Goal: Transaction & Acquisition: Purchase product/service

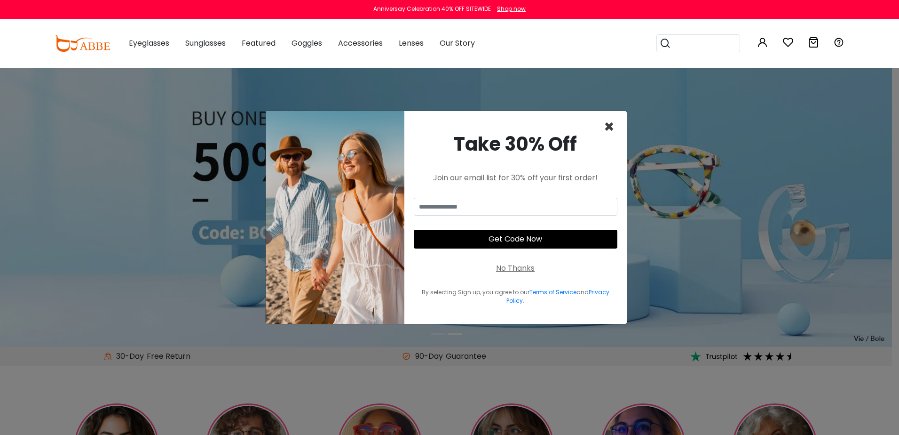
click at [611, 130] on span "×" at bounding box center [609, 127] width 11 height 24
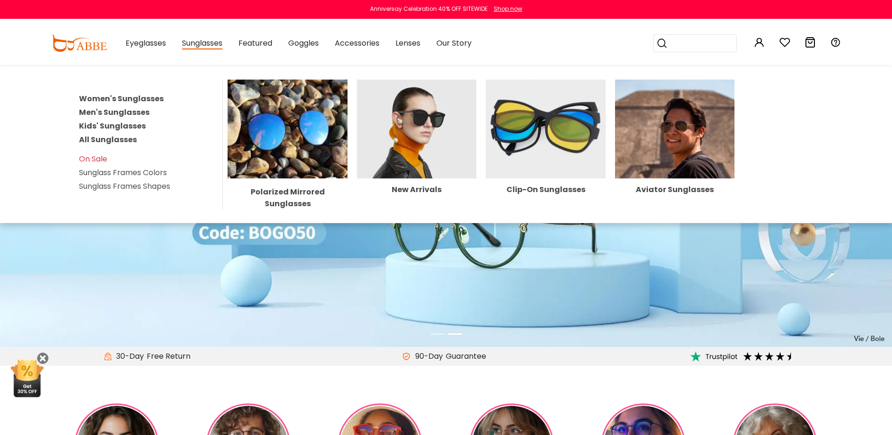
click at [140, 113] on link "Men's Sunglasses" at bounding box center [114, 112] width 71 height 11
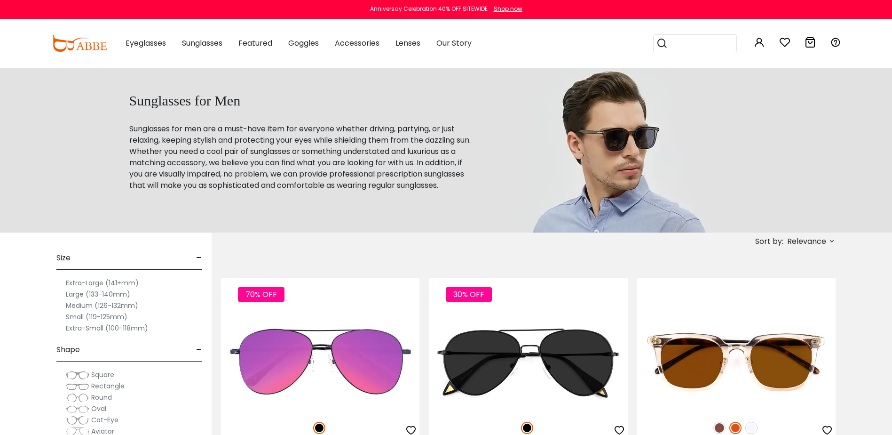
scroll to position [47, 0]
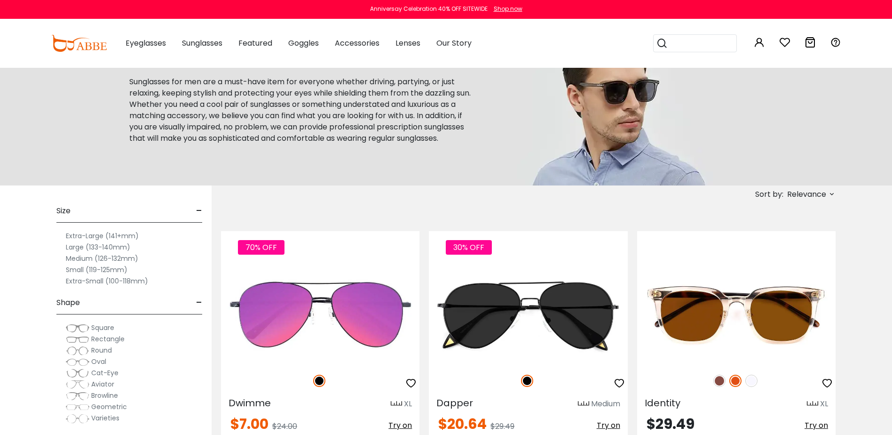
click at [115, 258] on label "Medium (126-132mm)" at bounding box center [102, 258] width 72 height 11
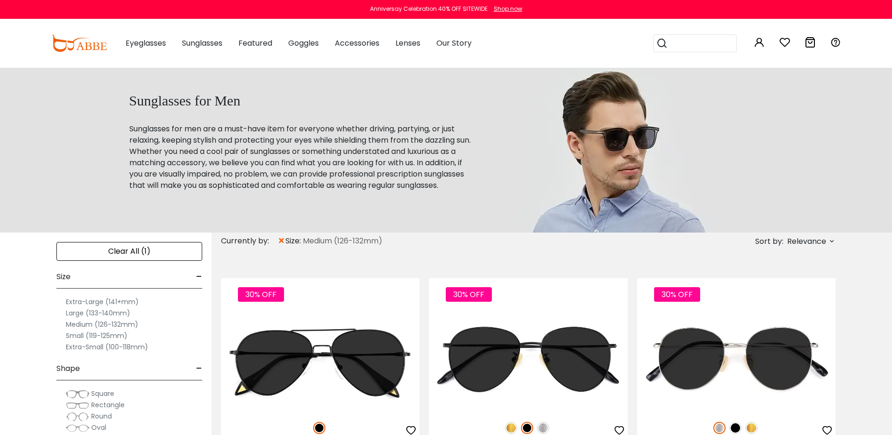
click at [94, 336] on label "Small (119-125mm)" at bounding box center [97, 335] width 62 height 11
click at [812, 245] on span "Relevance" at bounding box center [806, 241] width 39 height 17
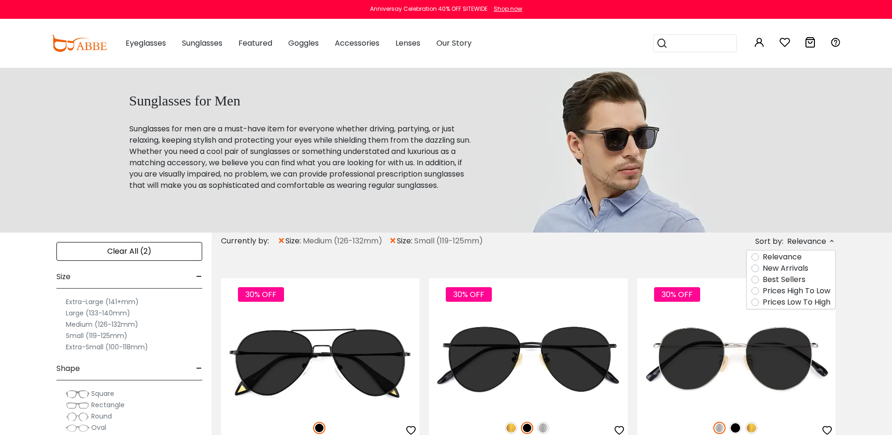
click at [796, 303] on label "Prices Low To High" at bounding box center [797, 301] width 68 height 11
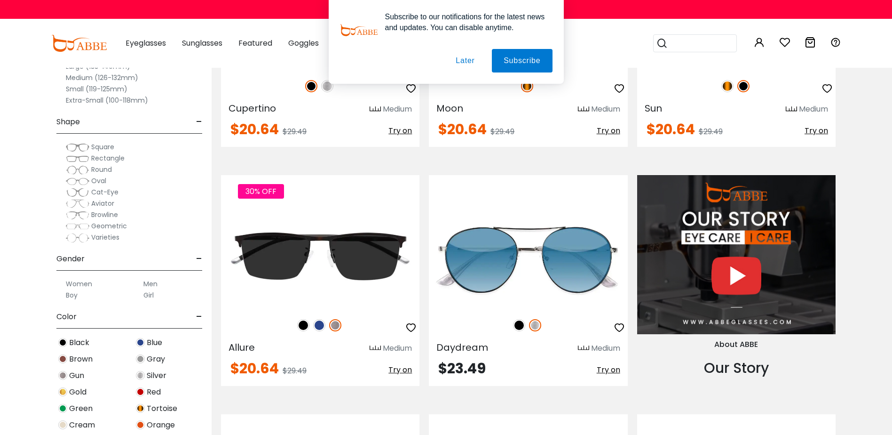
scroll to position [941, 0]
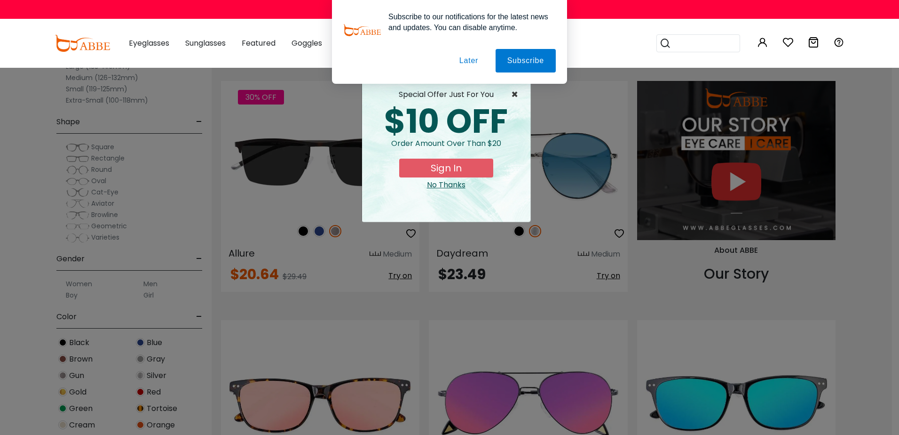
click at [516, 92] on span "×" at bounding box center [517, 94] width 12 height 11
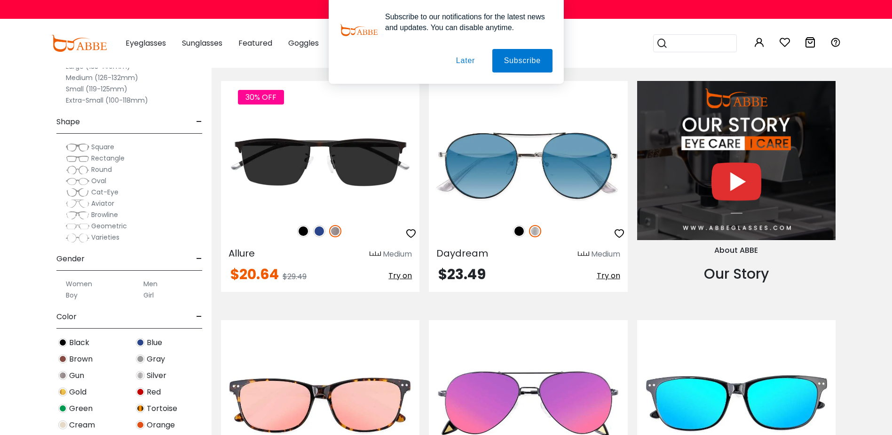
click at [471, 60] on button "Later" at bounding box center [465, 61] width 42 height 24
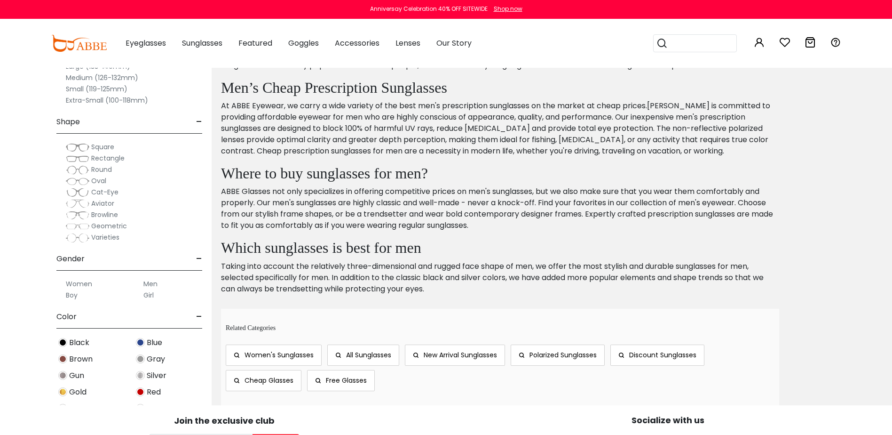
scroll to position [2258, 0]
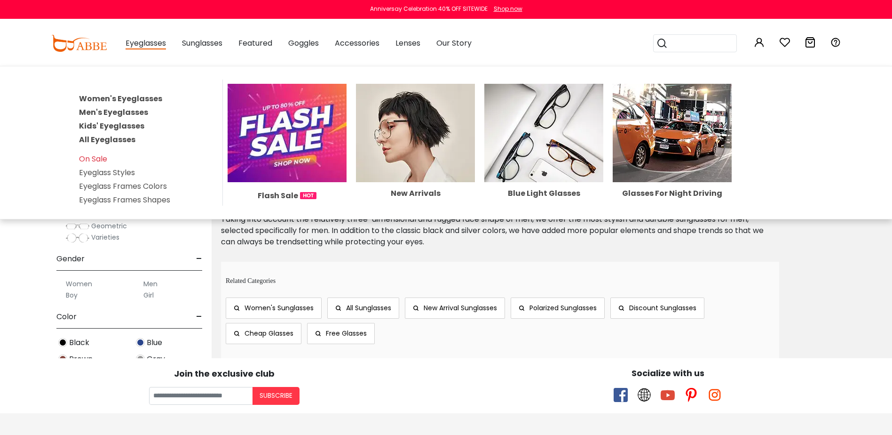
click at [111, 113] on link "Men's Eyeglasses" at bounding box center [113, 112] width 69 height 11
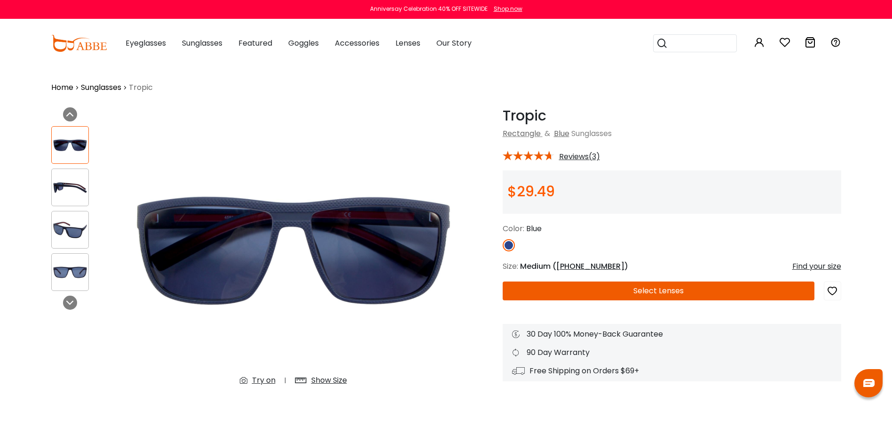
click at [59, 182] on img at bounding box center [70, 187] width 37 height 18
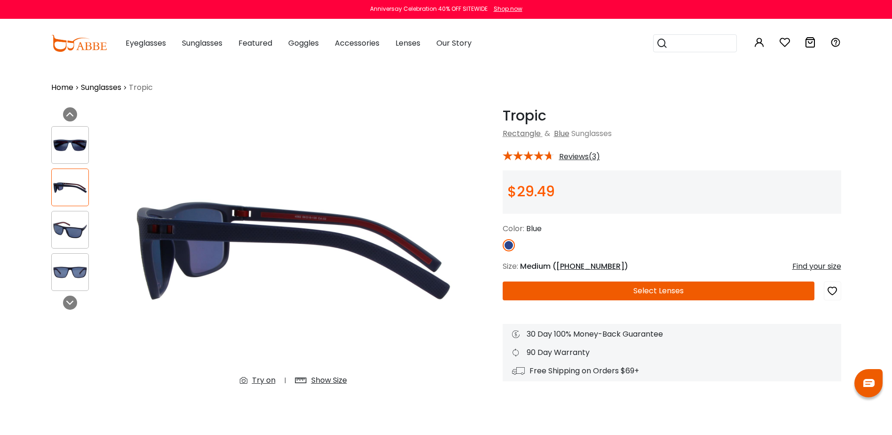
click at [77, 225] on img at bounding box center [70, 230] width 37 height 18
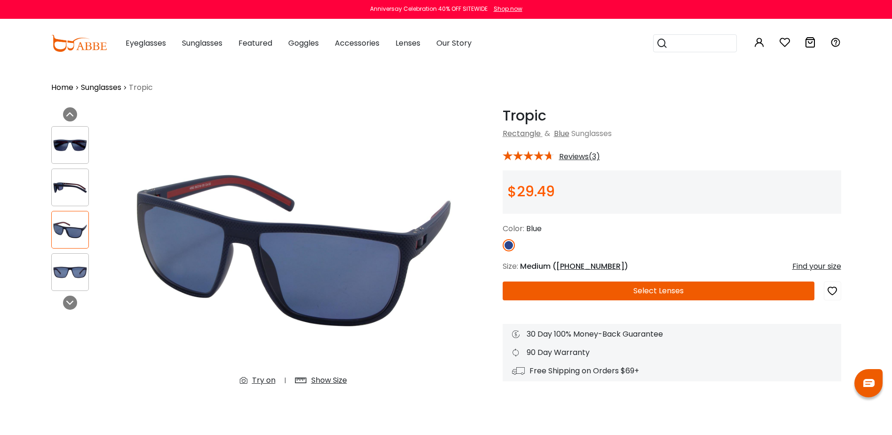
click at [82, 271] on img at bounding box center [70, 272] width 37 height 18
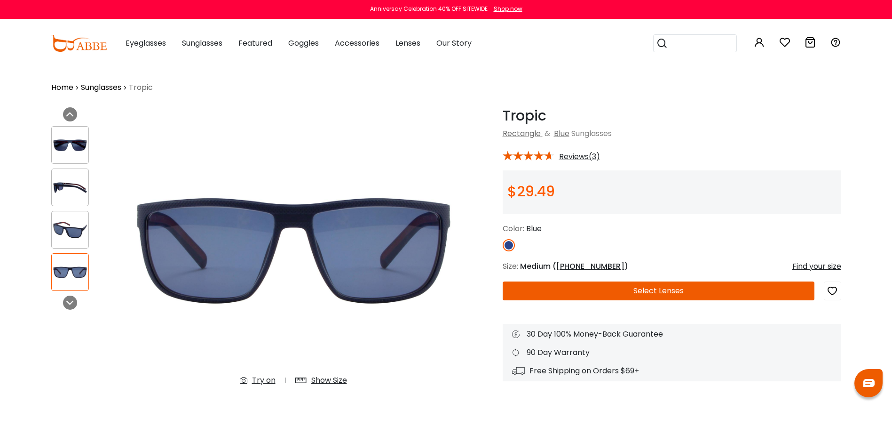
click at [75, 234] on img at bounding box center [70, 230] width 37 height 18
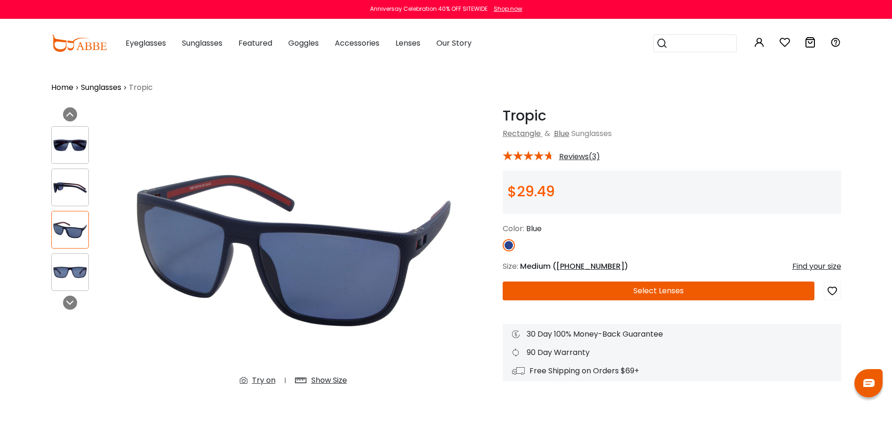
click at [75, 191] on img at bounding box center [70, 187] width 37 height 18
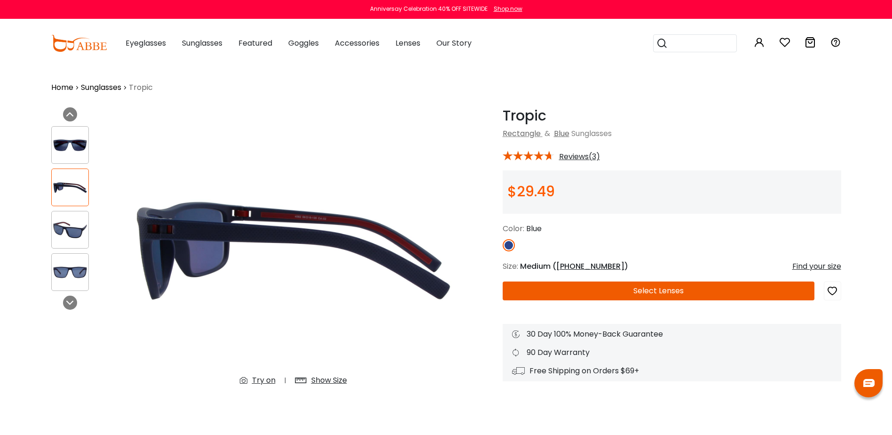
click at [70, 148] on img at bounding box center [70, 145] width 37 height 18
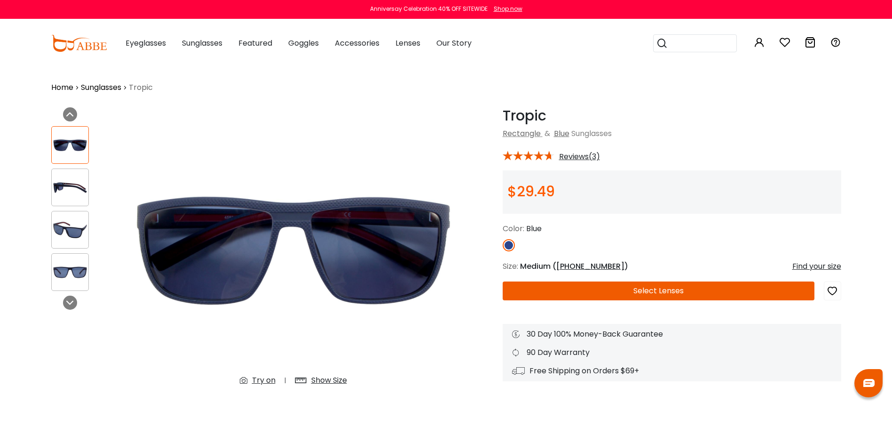
click at [70, 192] on img at bounding box center [70, 187] width 37 height 18
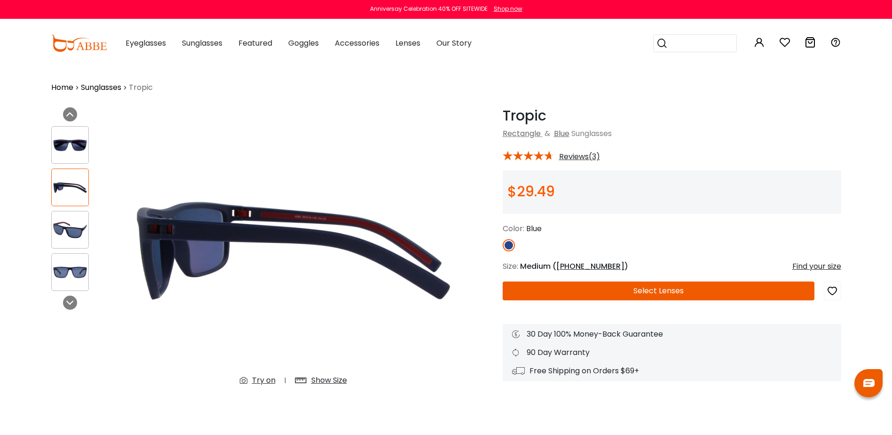
click at [74, 225] on img at bounding box center [70, 230] width 37 height 18
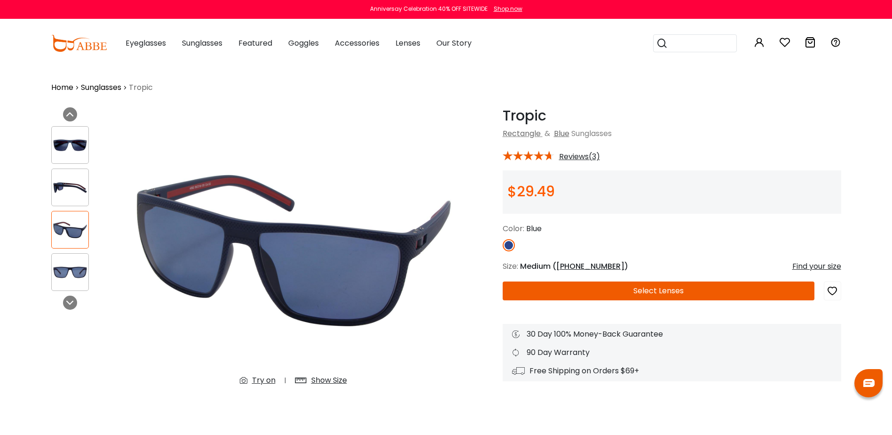
click at [574, 156] on span "Reviews(3)" at bounding box center [579, 156] width 41 height 8
click at [65, 192] on img at bounding box center [70, 187] width 37 height 18
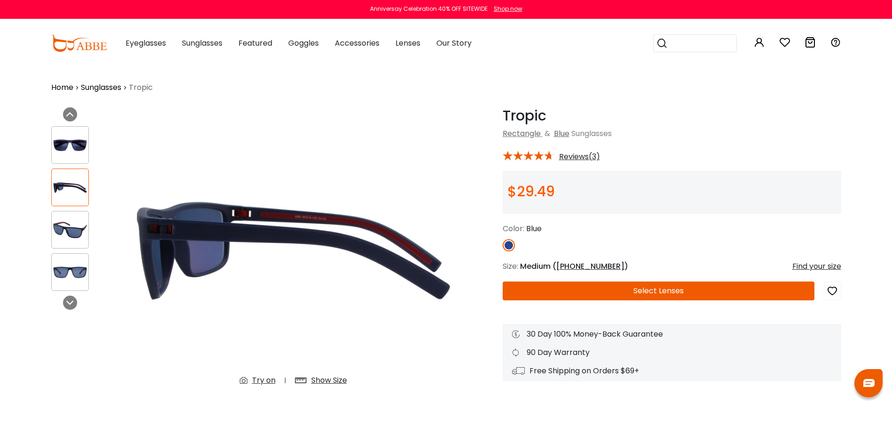
click at [67, 234] on img at bounding box center [70, 230] width 37 height 18
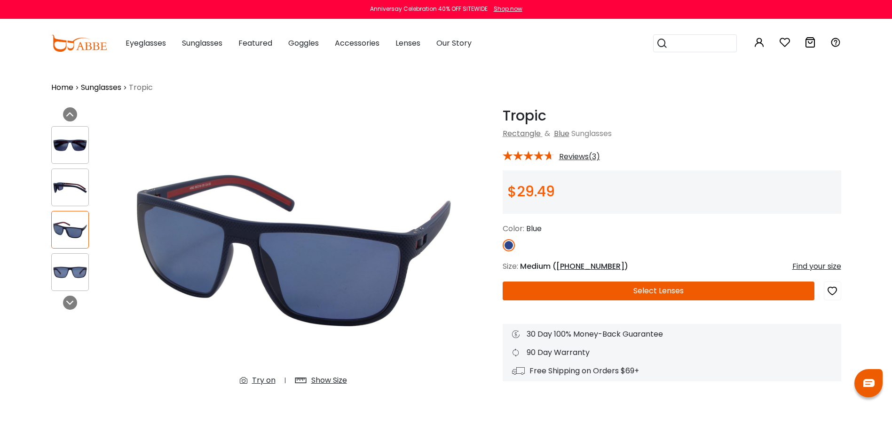
click at [640, 285] on button "Select Lenses" at bounding box center [659, 290] width 312 height 19
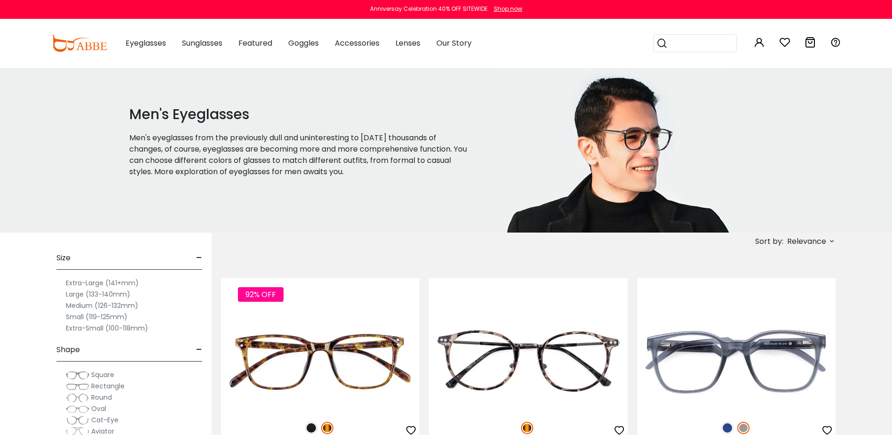
click at [100, 317] on label "Small (119-125mm)" at bounding box center [97, 316] width 62 height 11
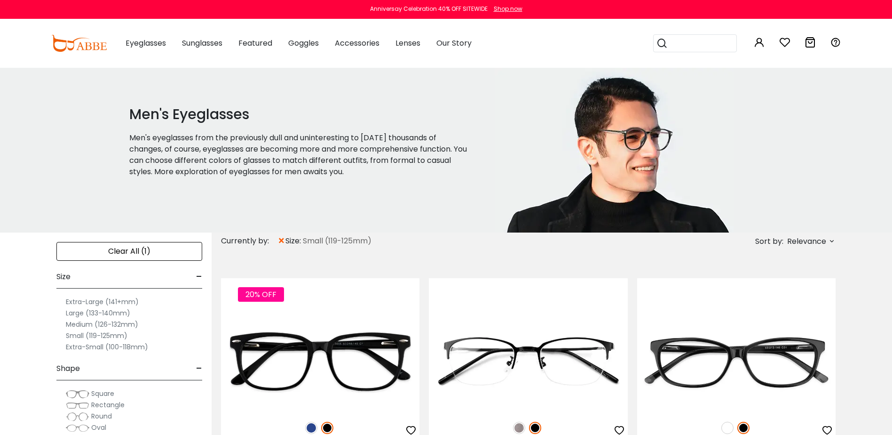
click at [112, 324] on label "Medium (126-132mm)" at bounding box center [102, 323] width 72 height 11
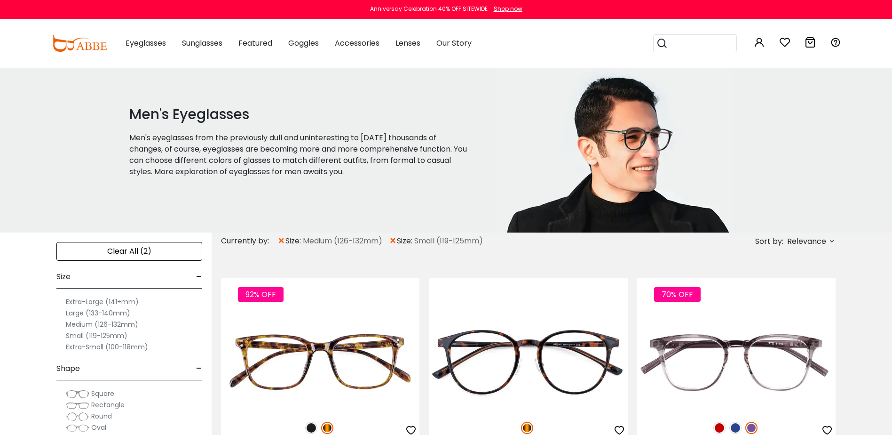
click at [809, 240] on span "Relevance" at bounding box center [806, 241] width 39 height 17
click at [804, 301] on label "Prices Low To High" at bounding box center [797, 301] width 68 height 11
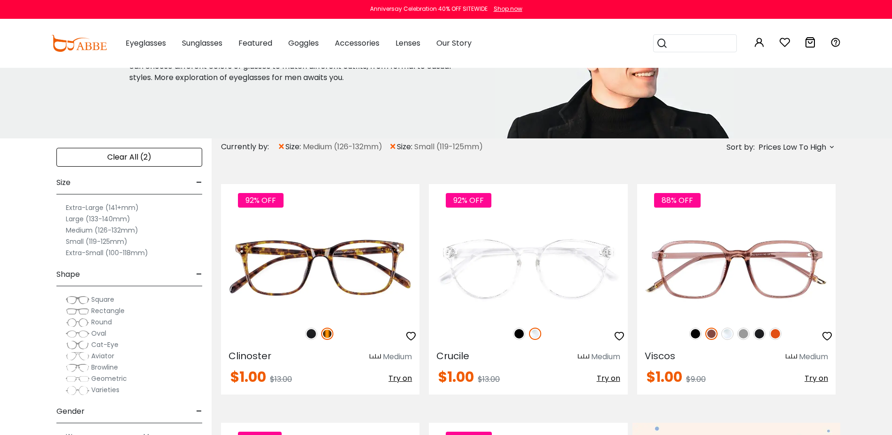
scroll to position [141, 0]
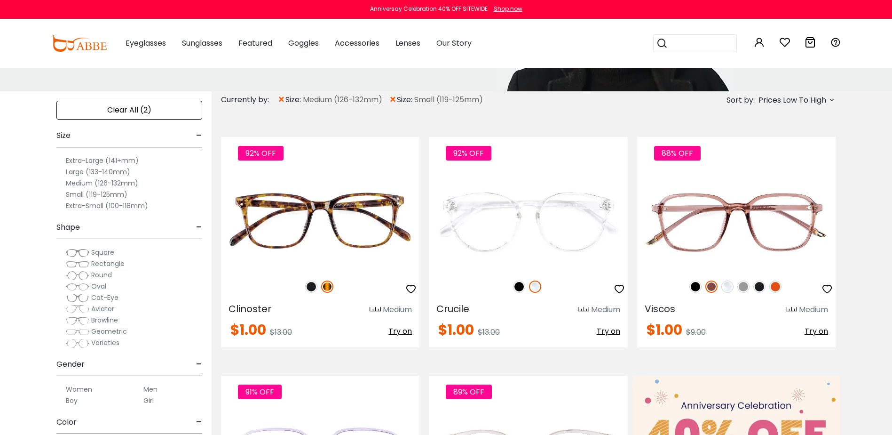
click at [98, 263] on span "Rectangle" at bounding box center [107, 263] width 33 height 9
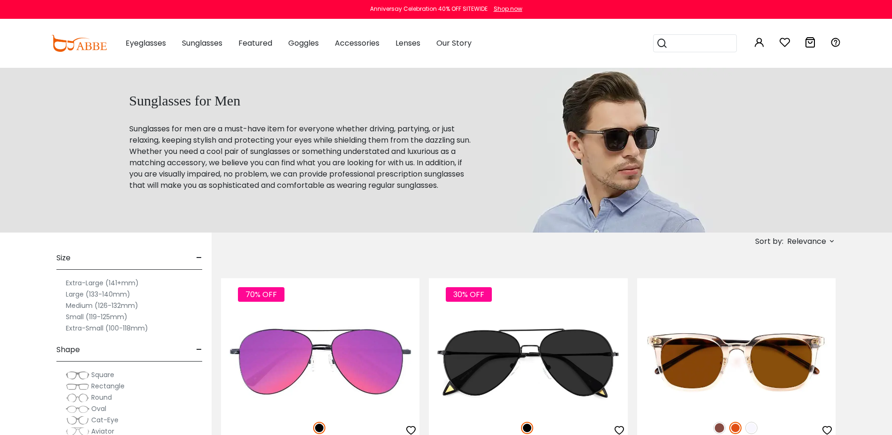
click at [110, 294] on label "Large (133-140mm)" at bounding box center [98, 293] width 64 height 11
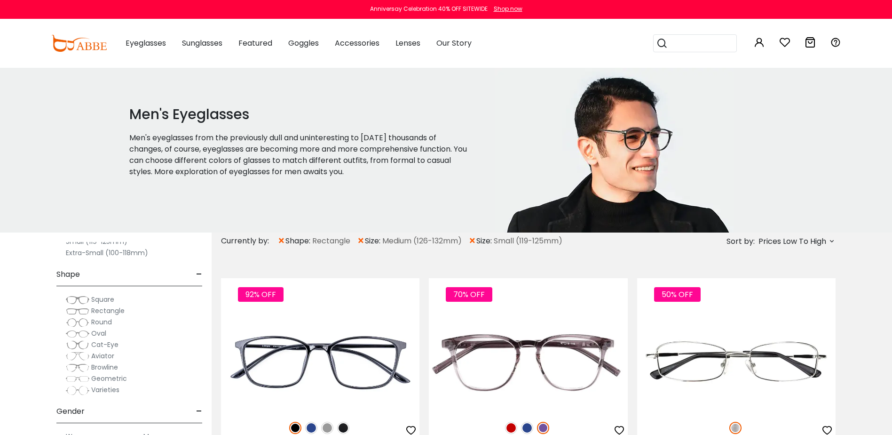
scroll to position [47, 0]
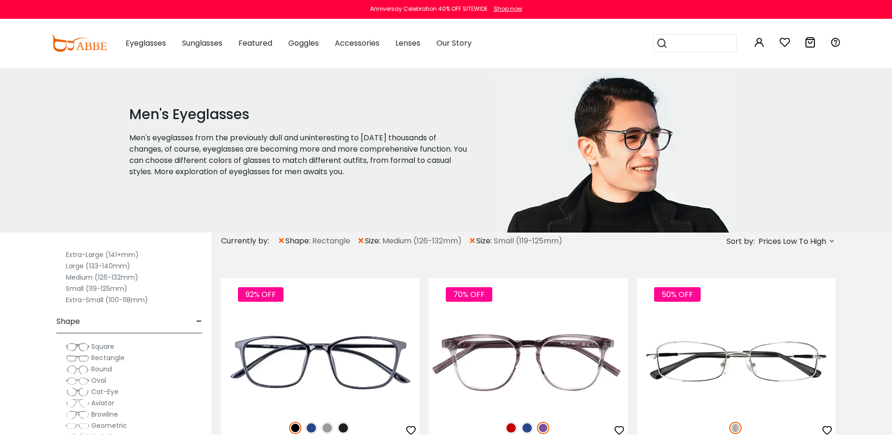
click at [107, 347] on span "Square" at bounding box center [102, 345] width 23 height 9
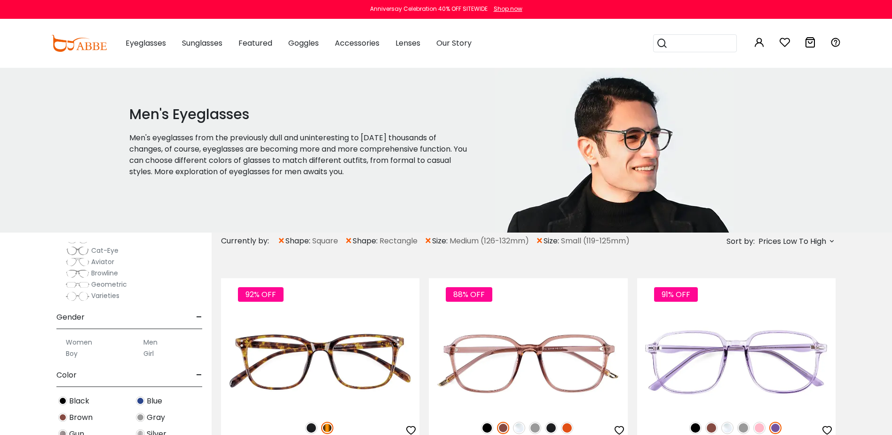
scroll to position [141, 0]
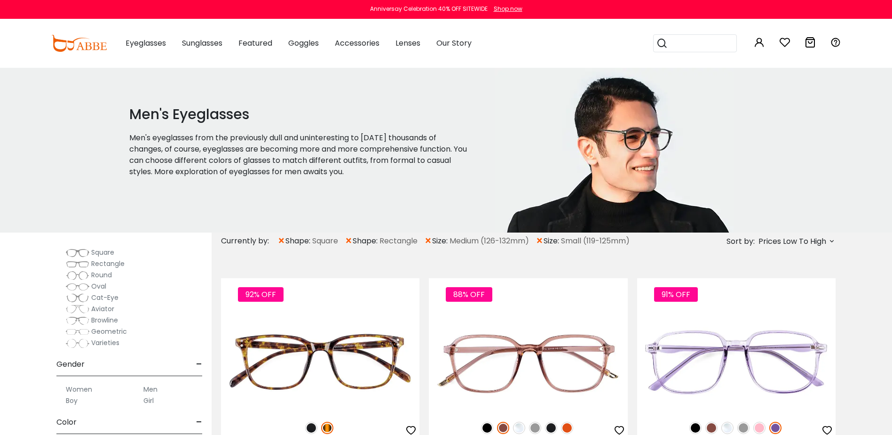
click at [103, 344] on span "Varieties" at bounding box center [105, 342] width 28 height 9
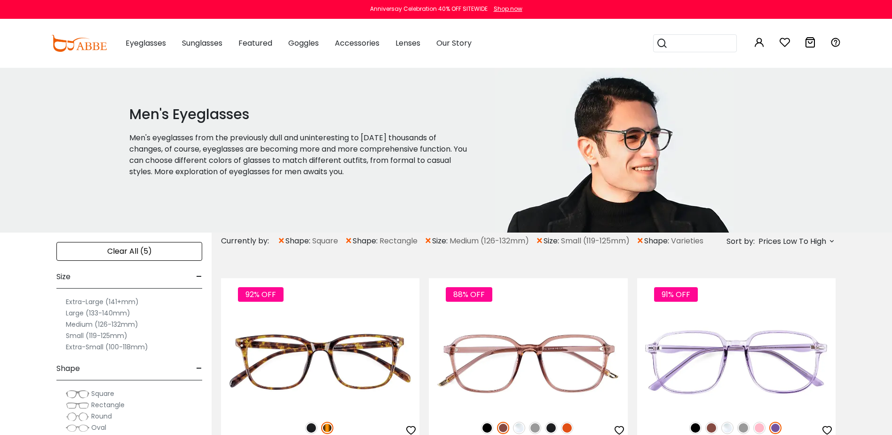
scroll to position [141, 0]
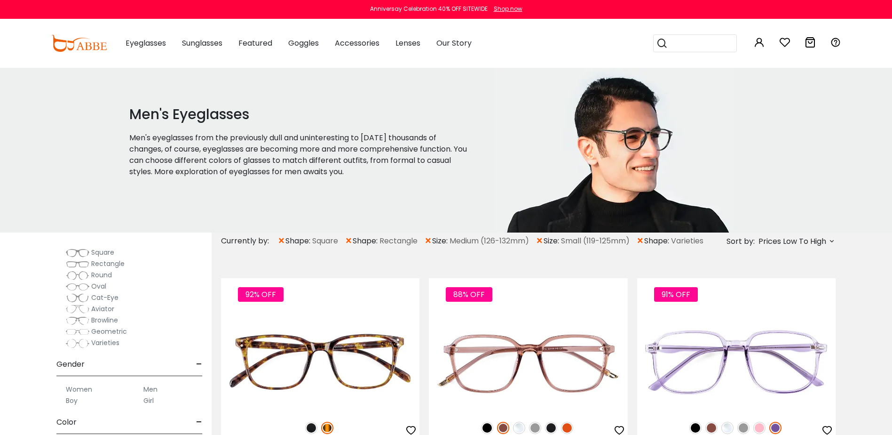
click at [111, 330] on span "Geometric" at bounding box center [109, 330] width 36 height 9
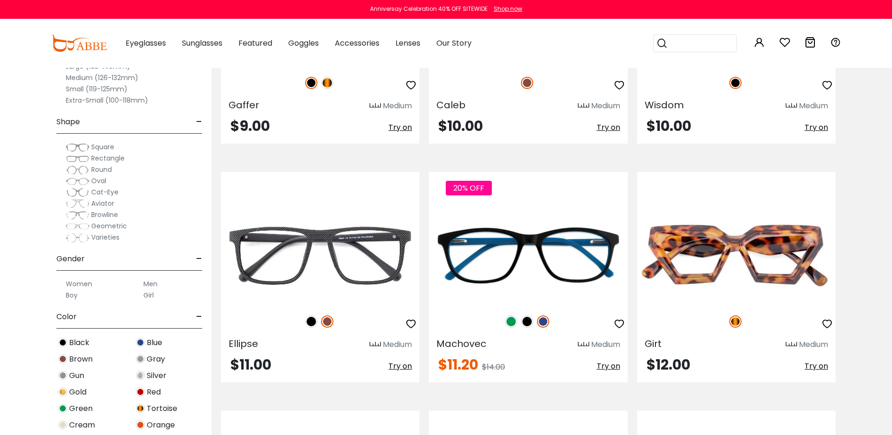
scroll to position [2822, 0]
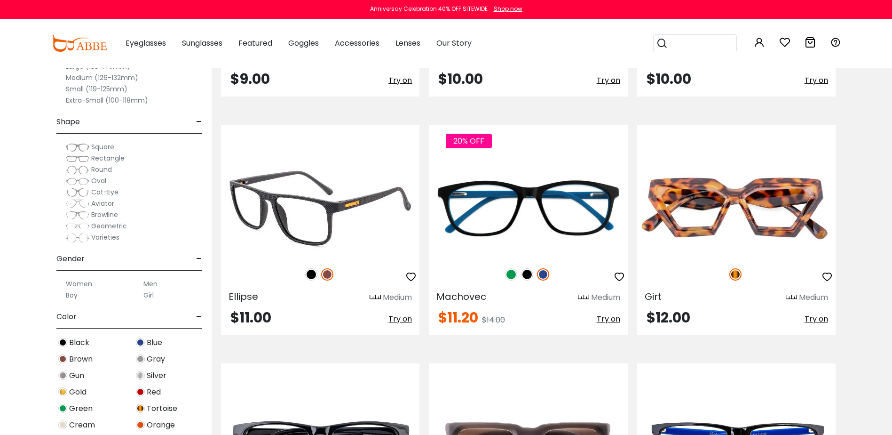
click at [313, 274] on img at bounding box center [311, 274] width 12 height 12
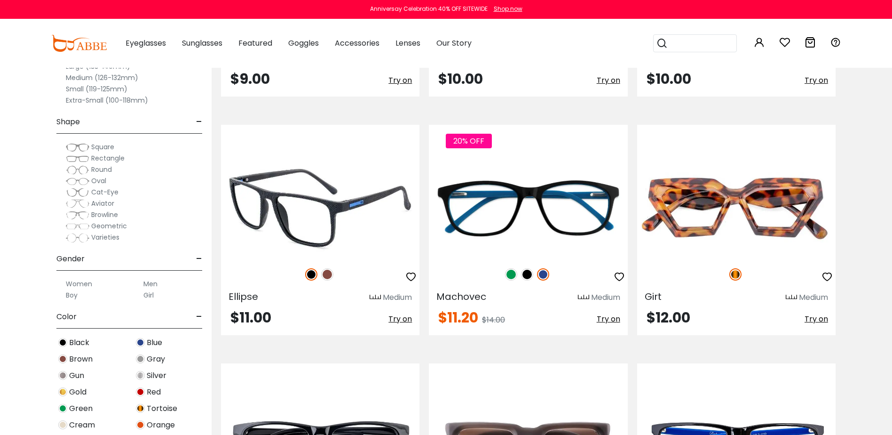
click at [326, 274] on img at bounding box center [327, 274] width 12 height 12
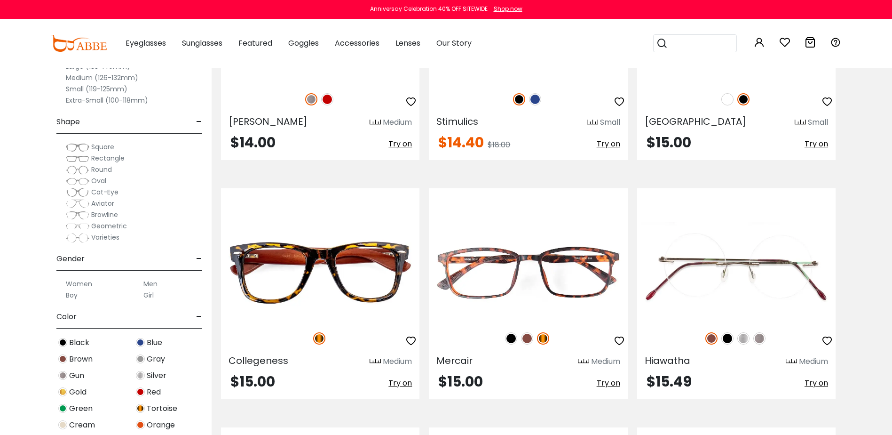
scroll to position [3998, 0]
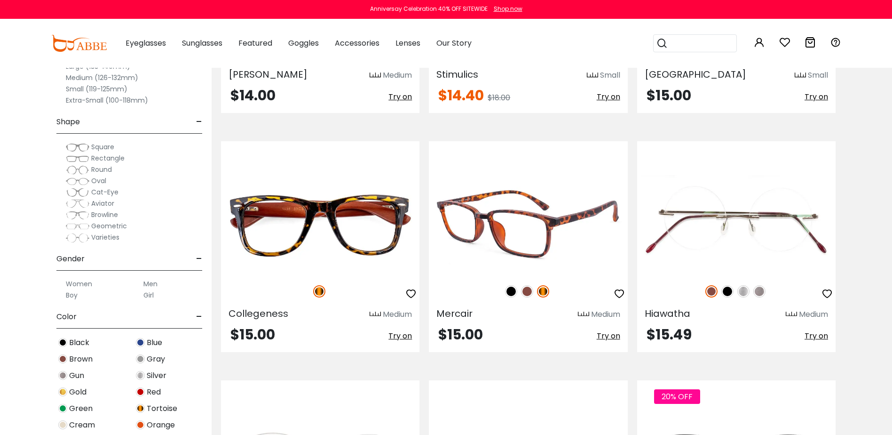
click at [514, 292] on img at bounding box center [511, 291] width 12 height 12
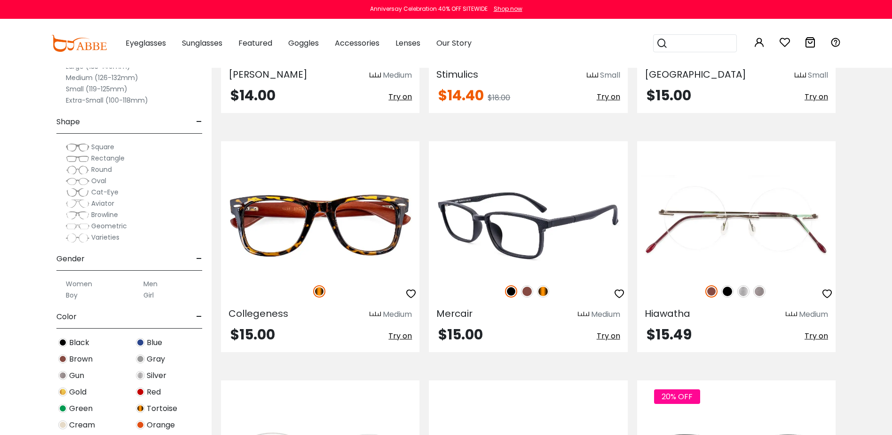
click at [528, 292] on img at bounding box center [527, 291] width 12 height 12
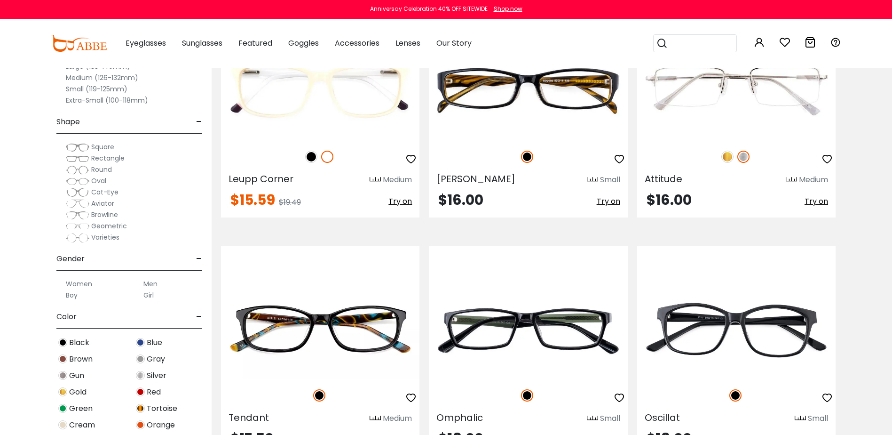
scroll to position [4562, 0]
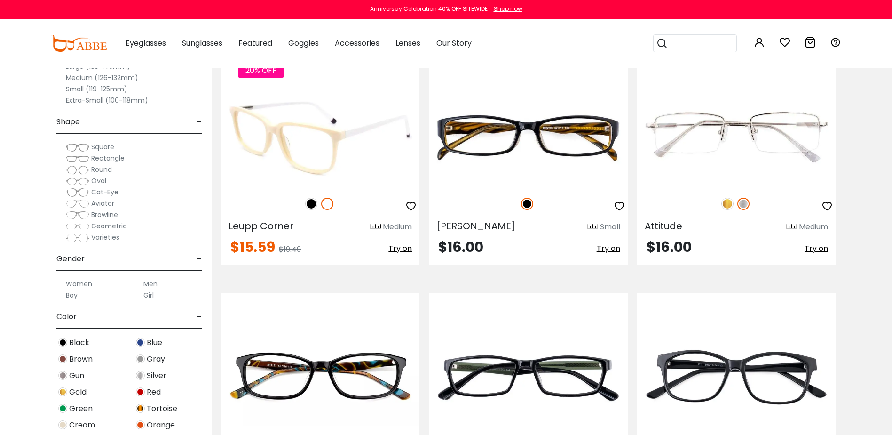
click at [314, 206] on img at bounding box center [311, 204] width 12 height 12
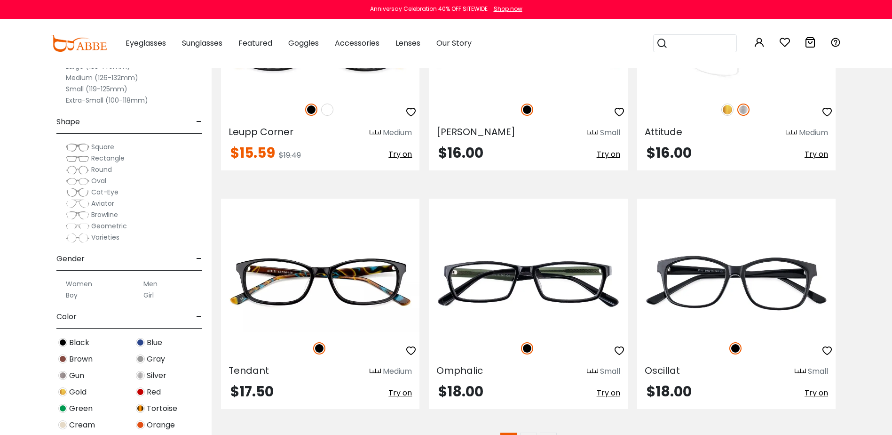
scroll to position [4703, 0]
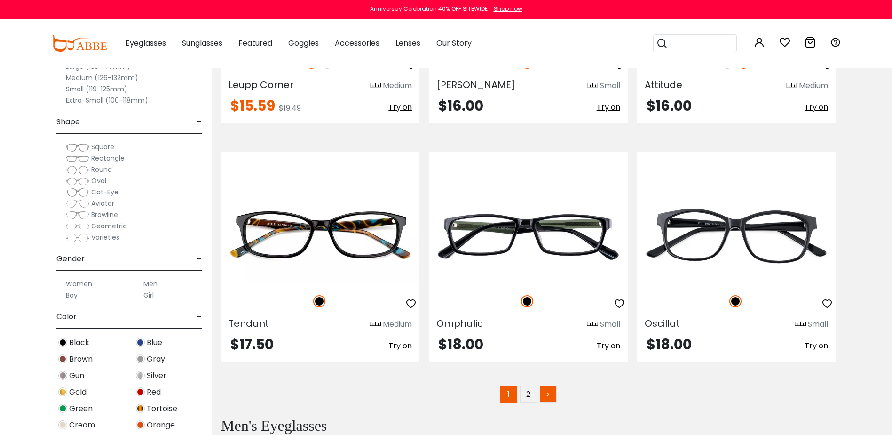
click at [555, 396] on link ">" at bounding box center [548, 393] width 17 height 17
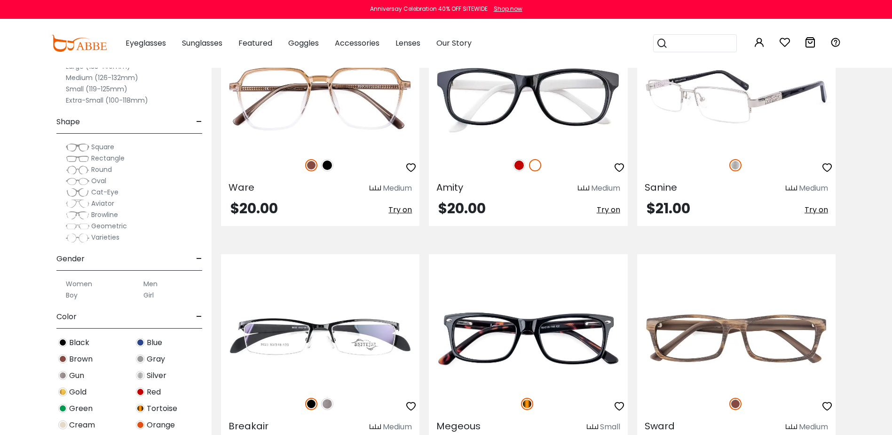
scroll to position [564, 0]
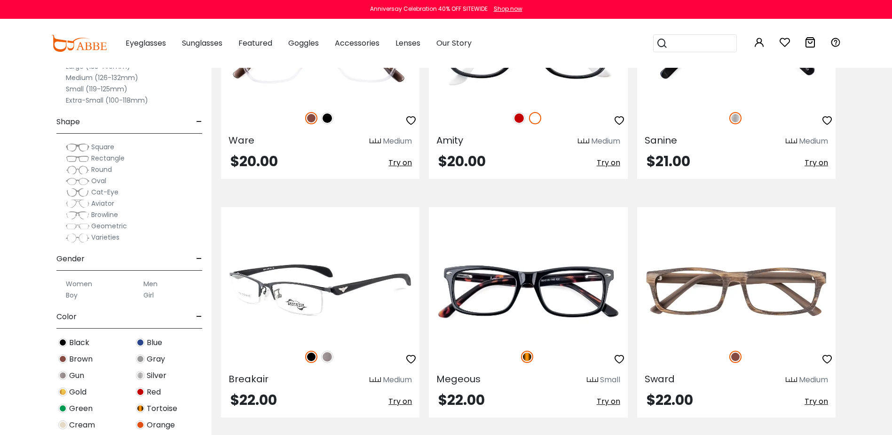
click at [329, 358] on img at bounding box center [327, 356] width 12 height 12
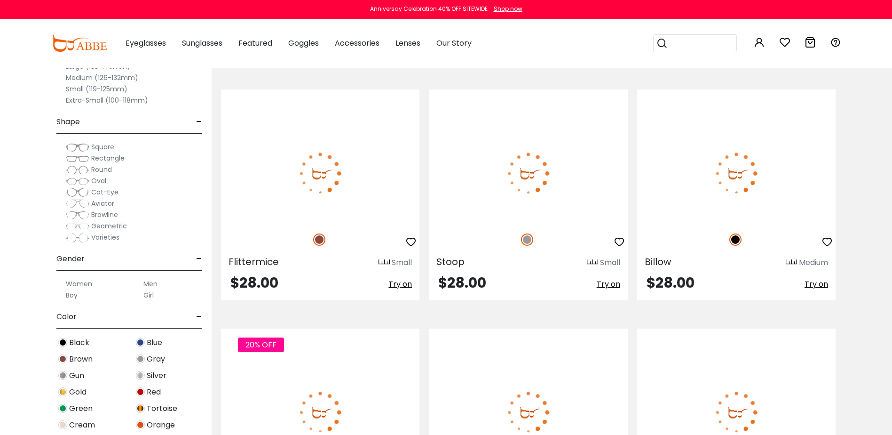
scroll to position [2493, 0]
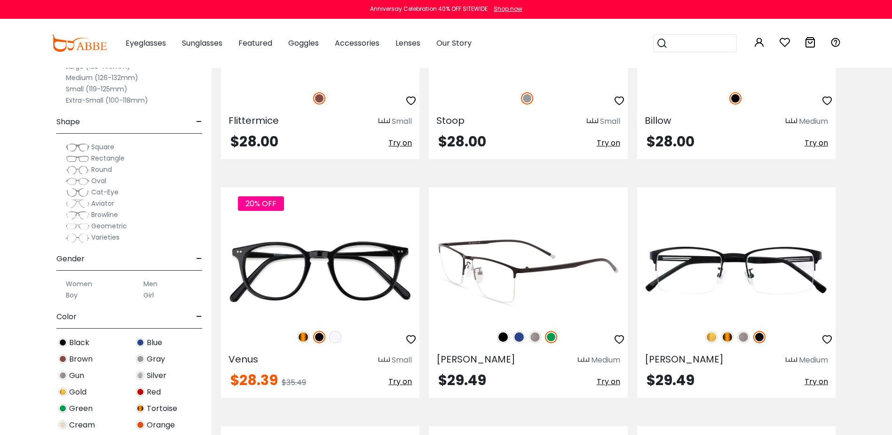
click at [536, 337] on img at bounding box center [535, 337] width 12 height 12
click at [521, 337] on img at bounding box center [519, 337] width 12 height 12
click at [504, 336] on img at bounding box center [503, 337] width 12 height 12
click at [519, 337] on img at bounding box center [519, 337] width 12 height 12
click at [537, 339] on img at bounding box center [535, 337] width 12 height 12
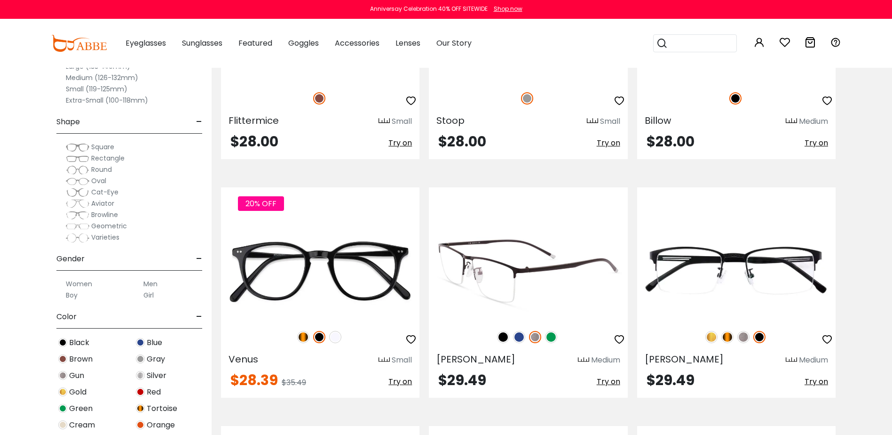
click at [555, 338] on img at bounding box center [551, 337] width 12 height 12
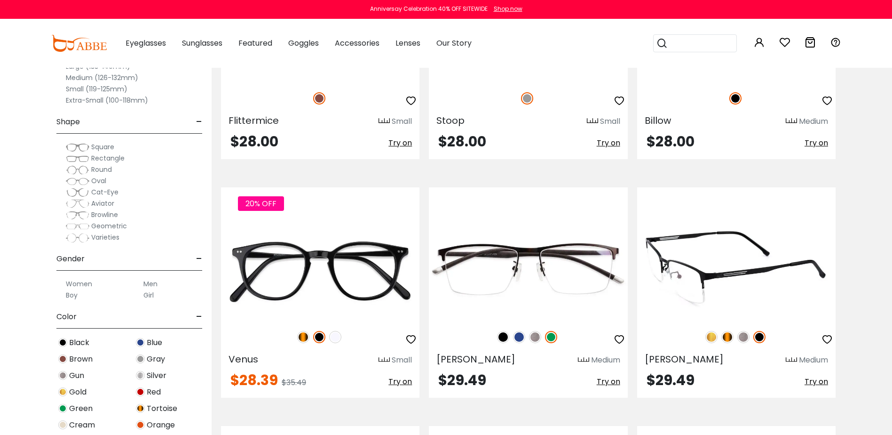
click at [745, 335] on img at bounding box center [744, 337] width 12 height 12
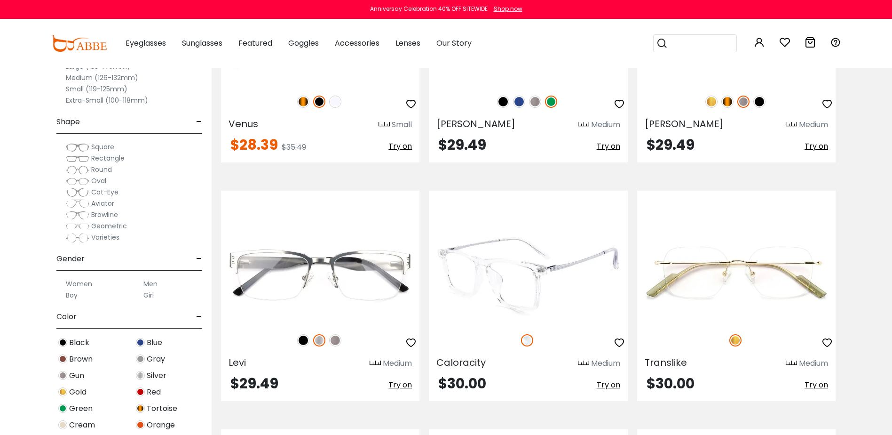
scroll to position [2822, 0]
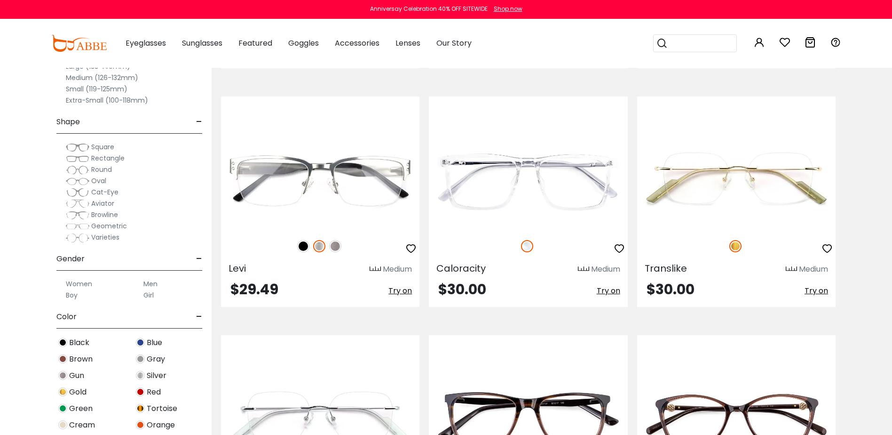
drag, startPoint x: 572, startPoint y: 174, endPoint x: 859, endPoint y: 292, distance: 310.7
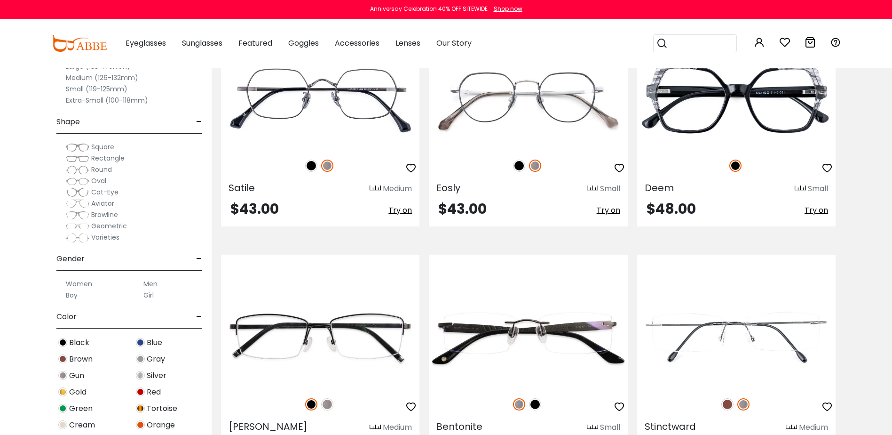
scroll to position [3904, 0]
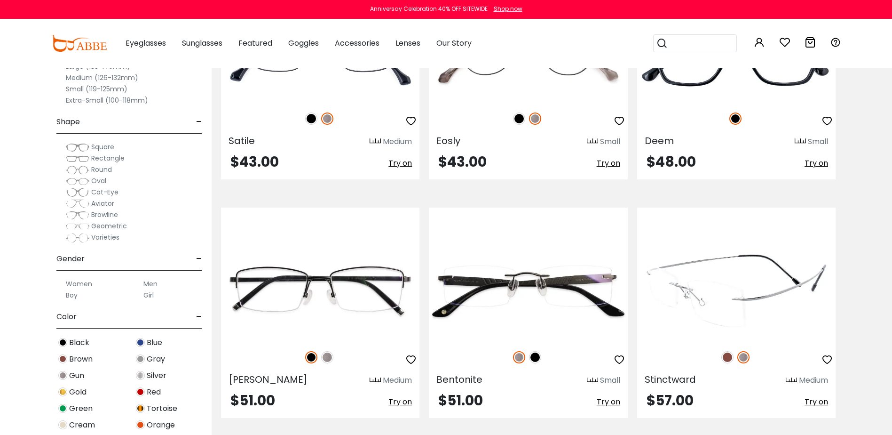
click at [724, 357] on img at bounding box center [728, 357] width 12 height 12
click at [750, 357] on div at bounding box center [736, 357] width 198 height 20
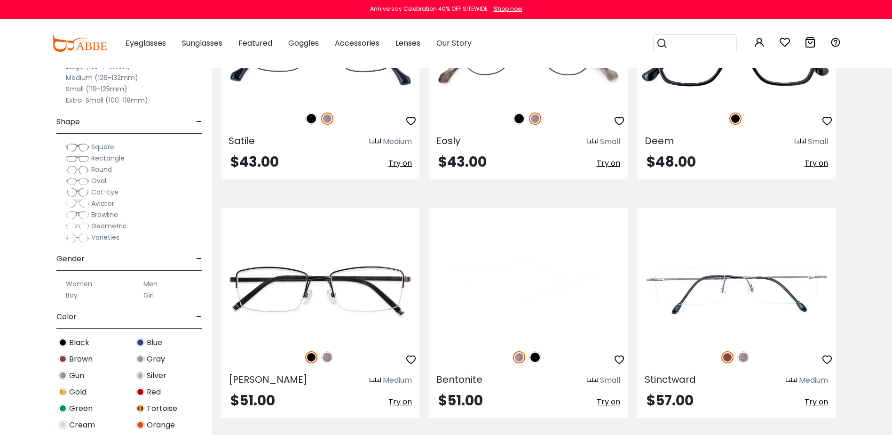
scroll to position [3951, 0]
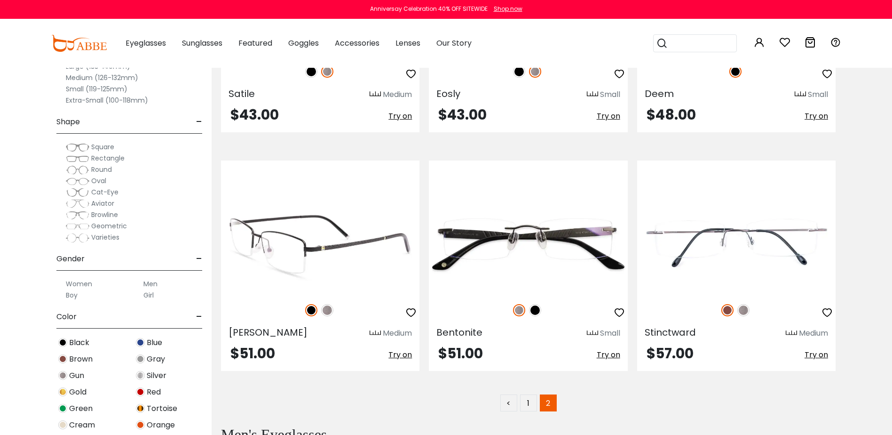
click at [328, 309] on img at bounding box center [327, 310] width 12 height 12
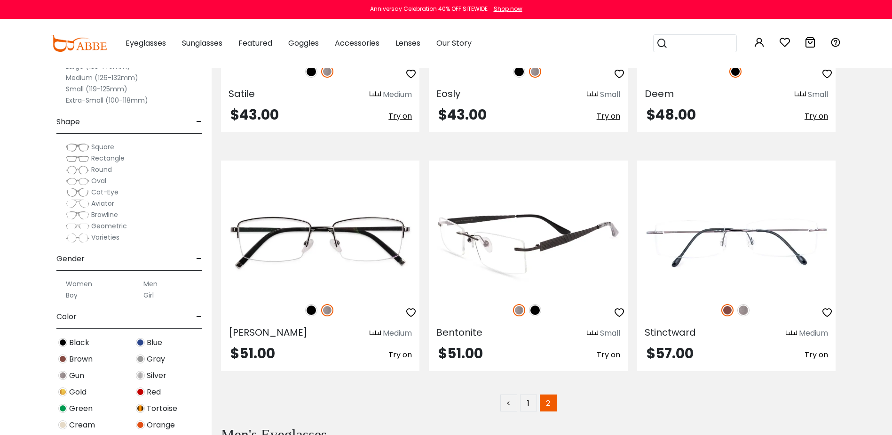
scroll to position [4045, 0]
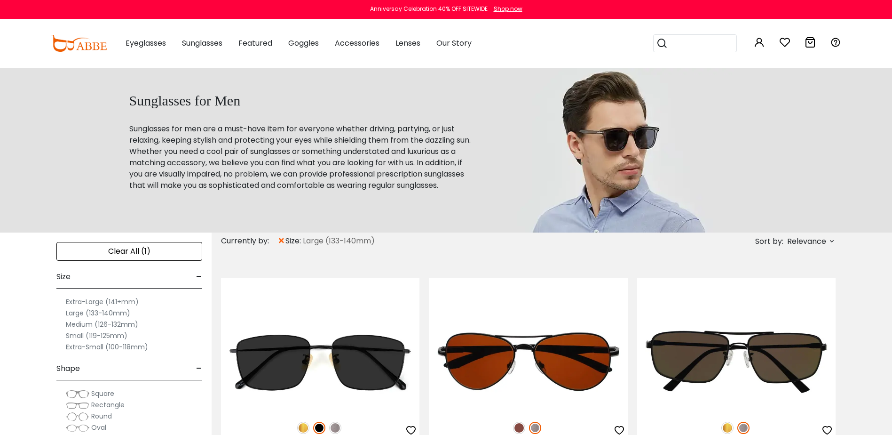
click at [828, 243] on span "Relevance" at bounding box center [810, 241] width 50 height 11
click at [797, 306] on label "Prices Low To High" at bounding box center [797, 301] width 68 height 11
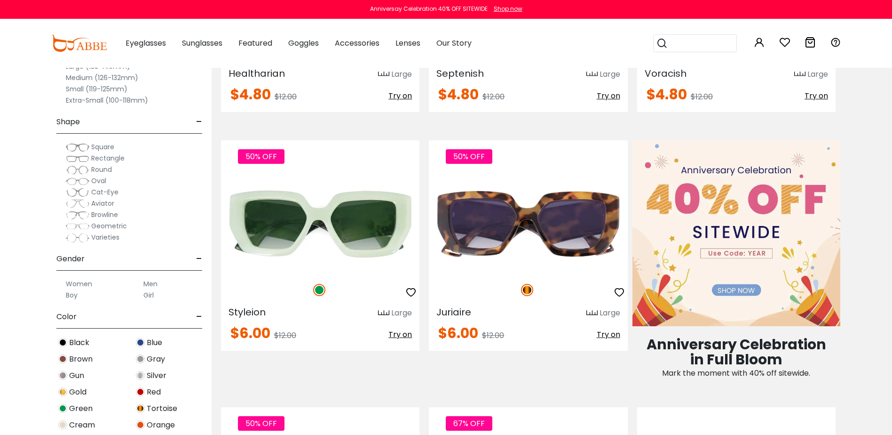
scroll to position [564, 0]
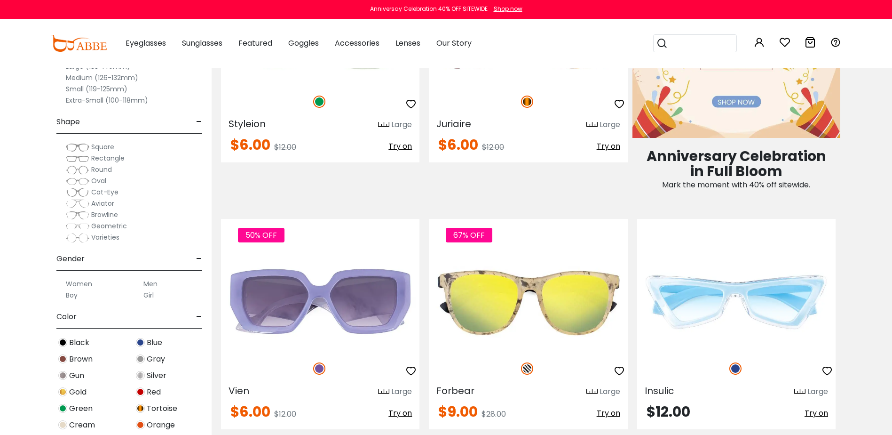
click at [150, 284] on label "Men" at bounding box center [150, 283] width 14 height 11
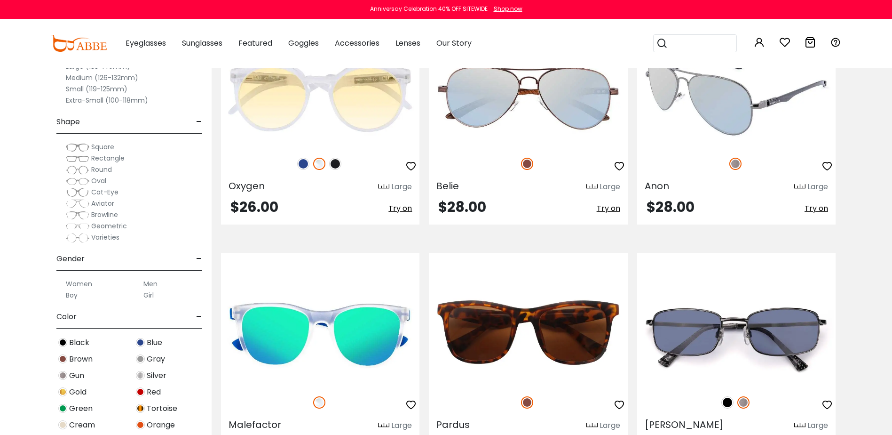
scroll to position [3010, 0]
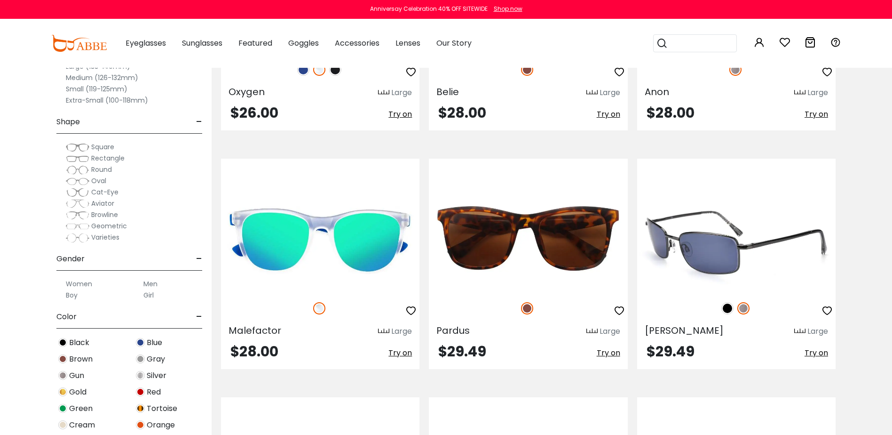
click at [730, 310] on img at bounding box center [728, 308] width 12 height 12
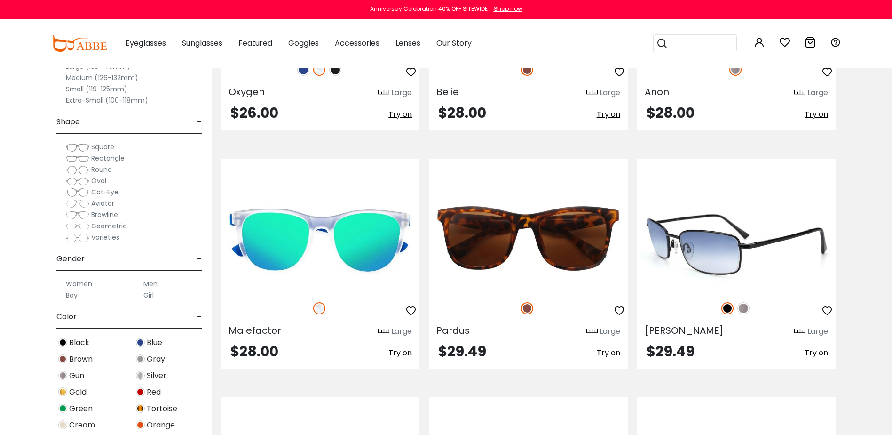
click at [748, 309] on img at bounding box center [744, 308] width 12 height 12
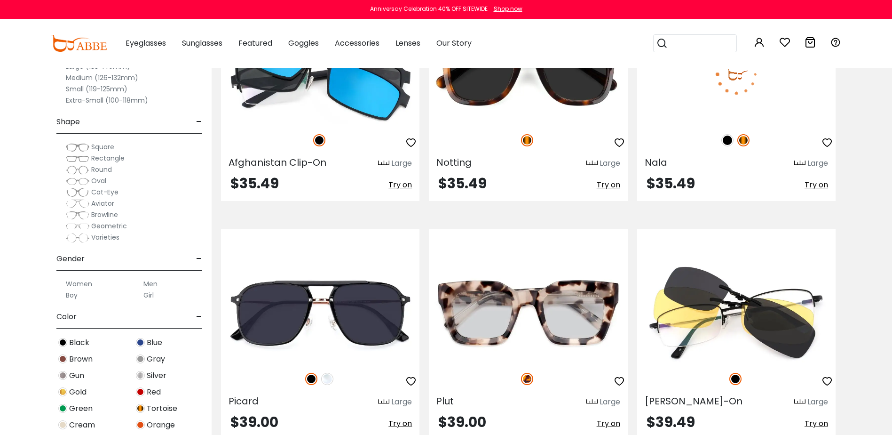
scroll to position [4703, 0]
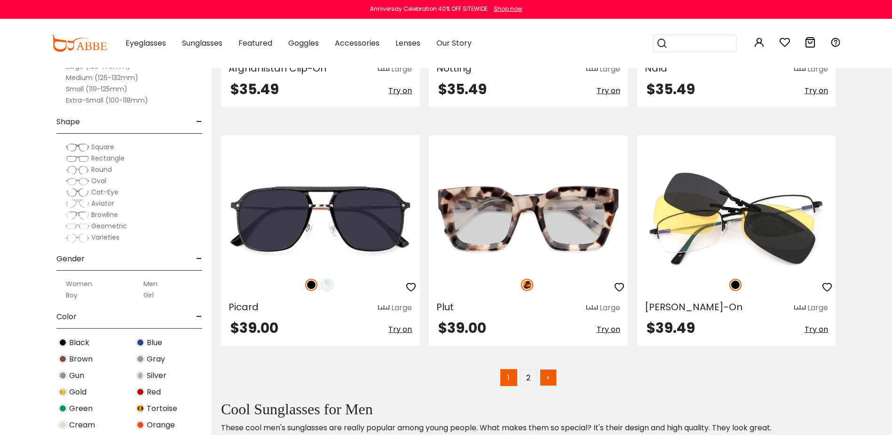
click at [550, 376] on link ">" at bounding box center [548, 377] width 17 height 17
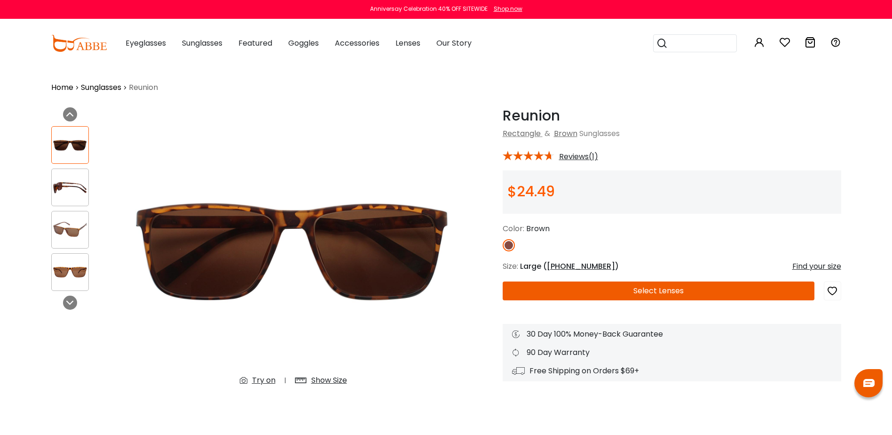
click at [64, 186] on img at bounding box center [70, 187] width 37 height 18
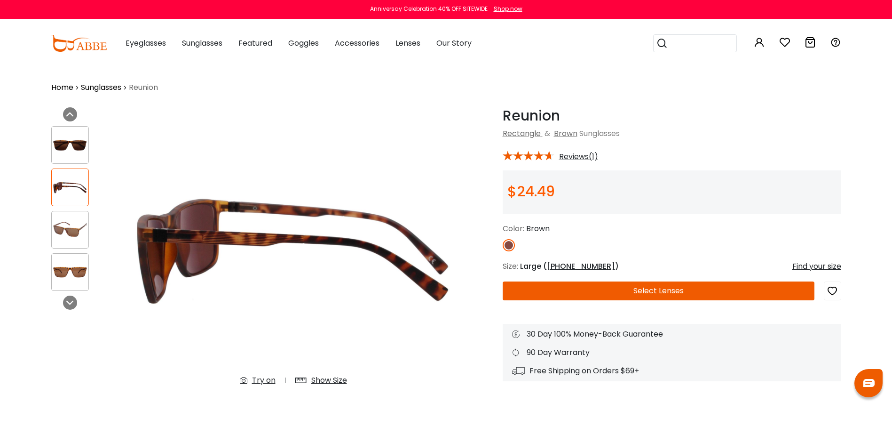
click at [63, 223] on img at bounding box center [70, 230] width 37 height 18
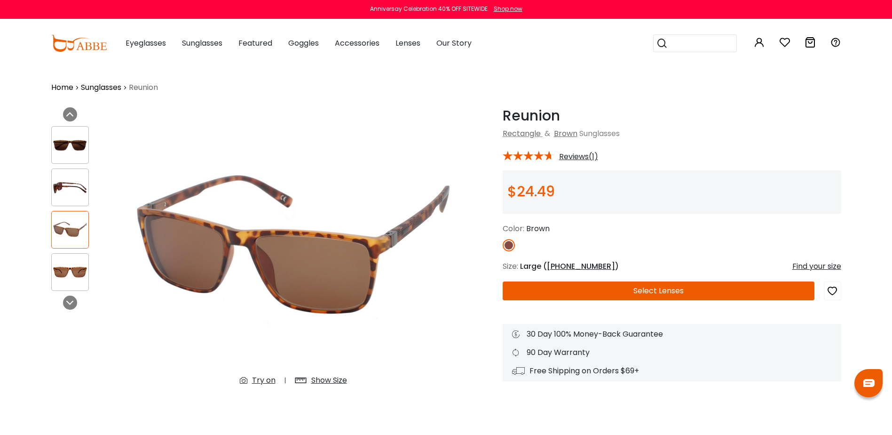
click at [70, 275] on img at bounding box center [70, 272] width 37 height 18
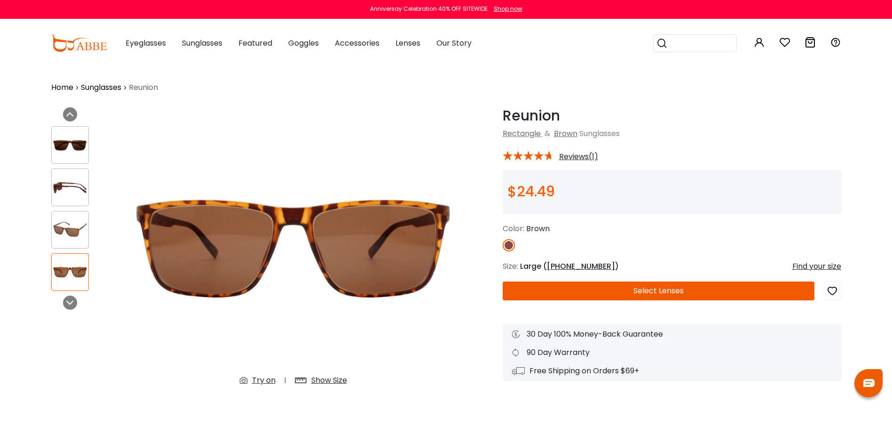
click at [71, 147] on img at bounding box center [70, 145] width 37 height 18
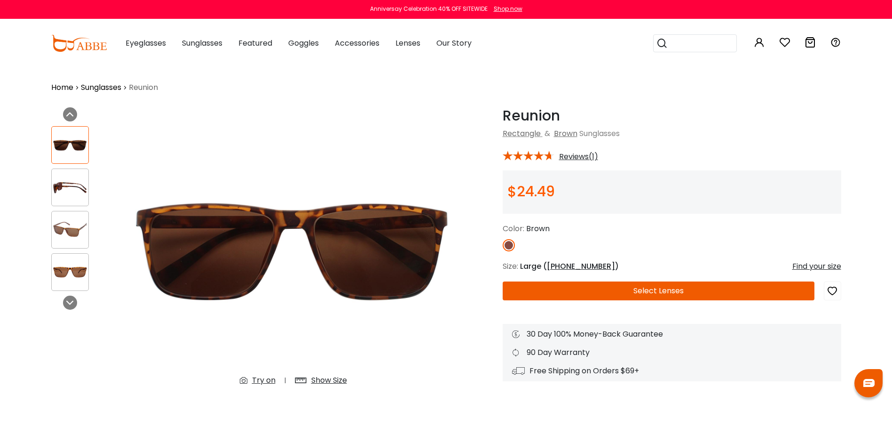
click at [72, 198] on div at bounding box center [70, 187] width 38 height 38
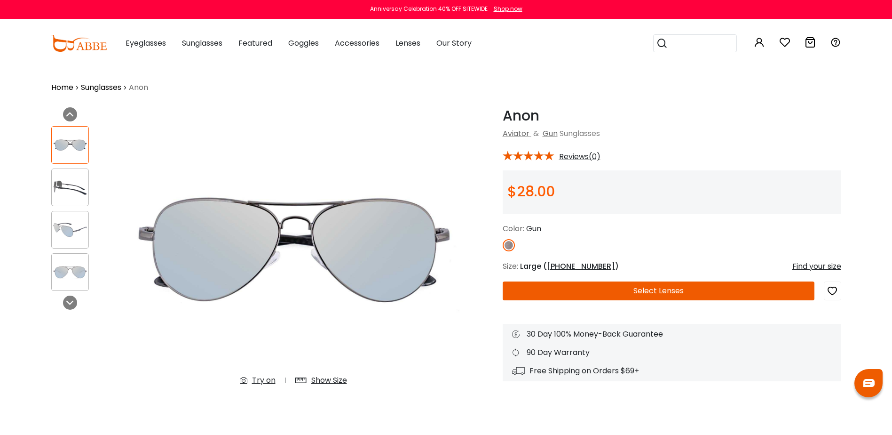
click at [64, 192] on img at bounding box center [70, 187] width 37 height 18
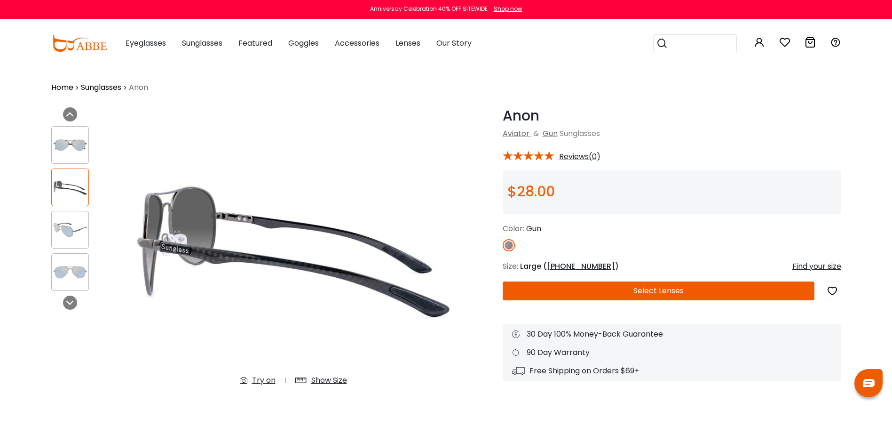
click at [74, 221] on img at bounding box center [70, 230] width 37 height 18
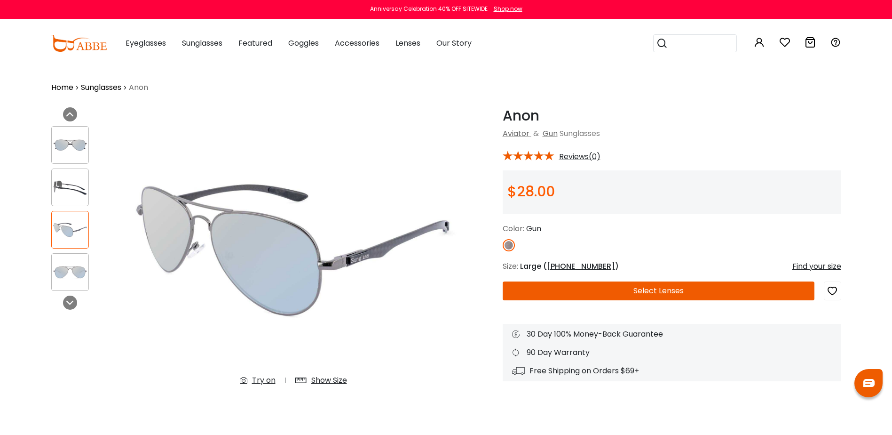
click at [79, 271] on img at bounding box center [70, 272] width 37 height 18
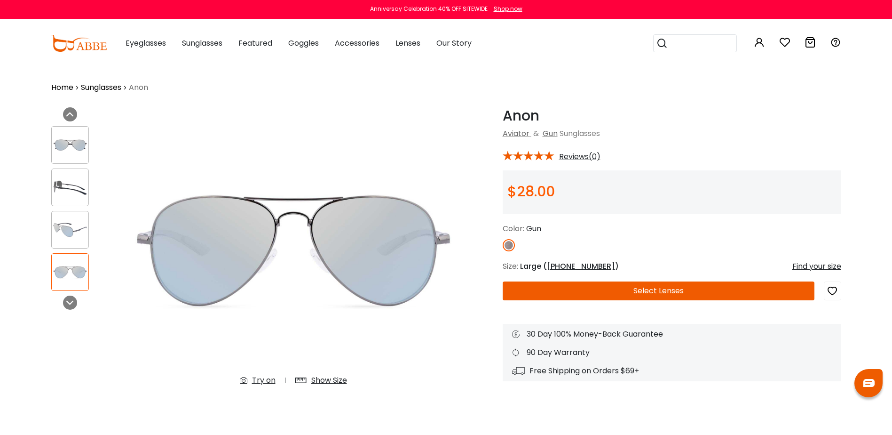
click at [80, 137] on img at bounding box center [70, 145] width 37 height 18
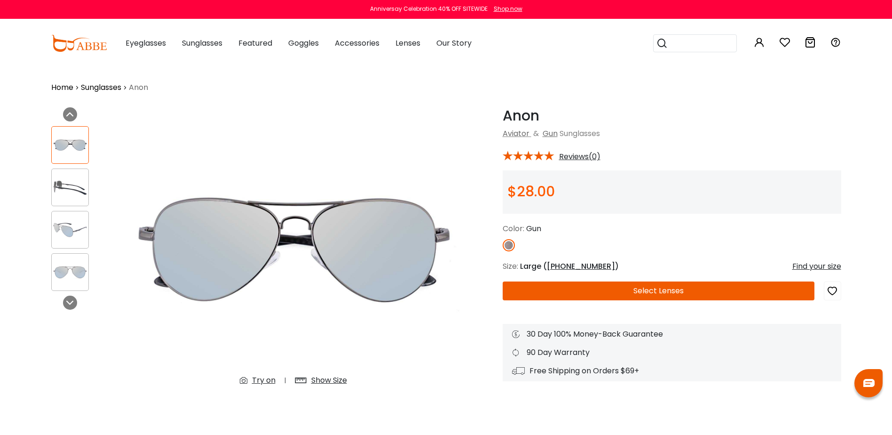
click at [71, 189] on img at bounding box center [70, 187] width 37 height 18
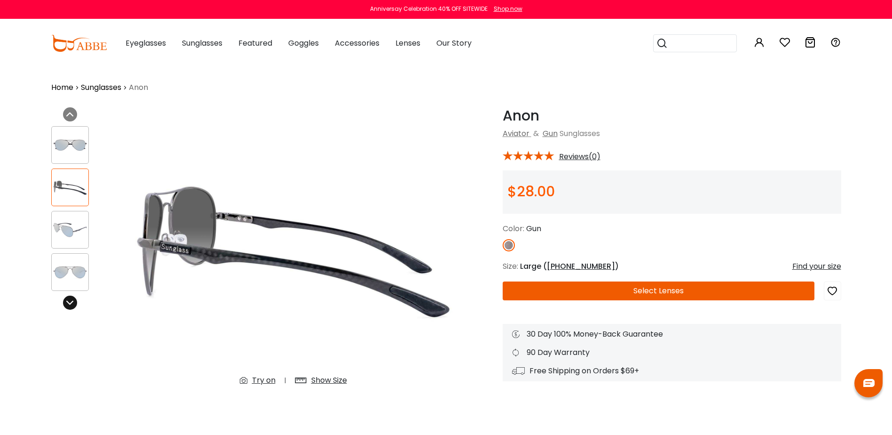
click at [71, 304] on icon at bounding box center [70, 303] width 8 height 8
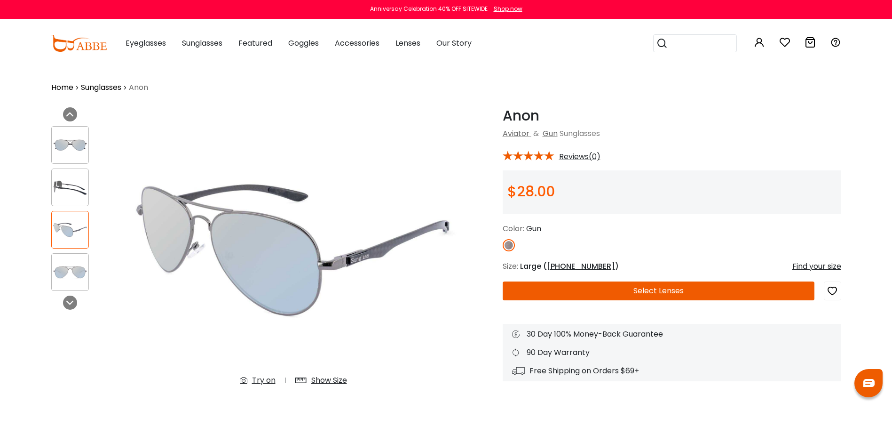
click at [650, 297] on button "Select Lenses" at bounding box center [659, 290] width 312 height 19
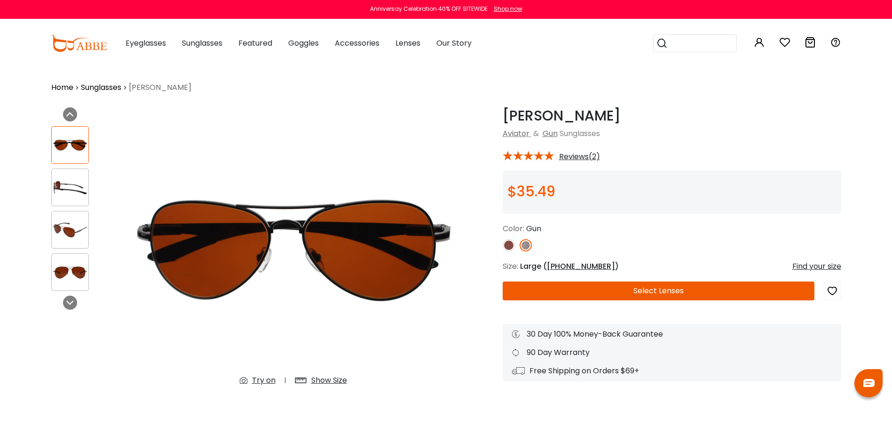
click at [67, 183] on img at bounding box center [70, 187] width 37 height 18
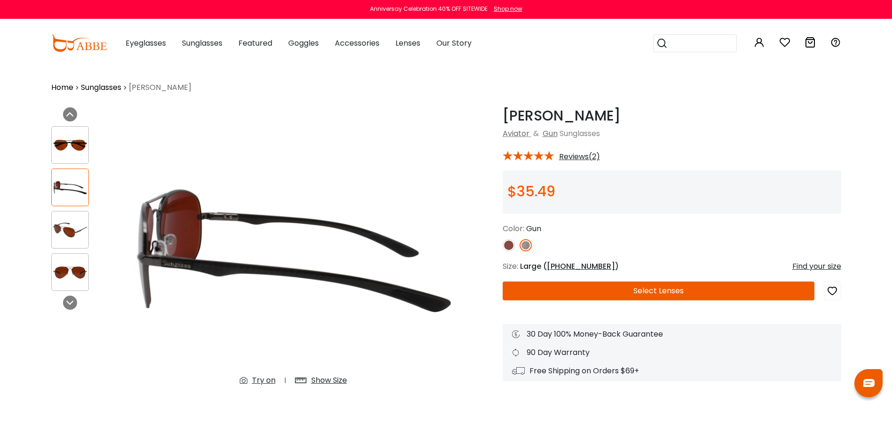
click at [75, 239] on div at bounding box center [70, 230] width 38 height 38
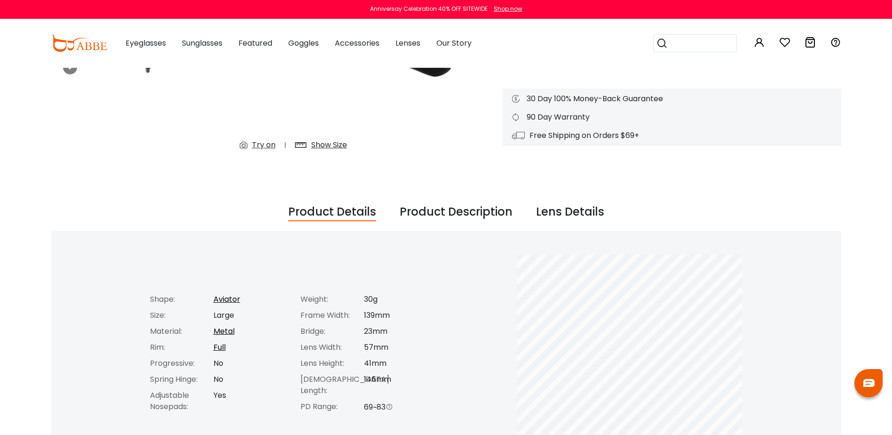
scroll to position [47, 0]
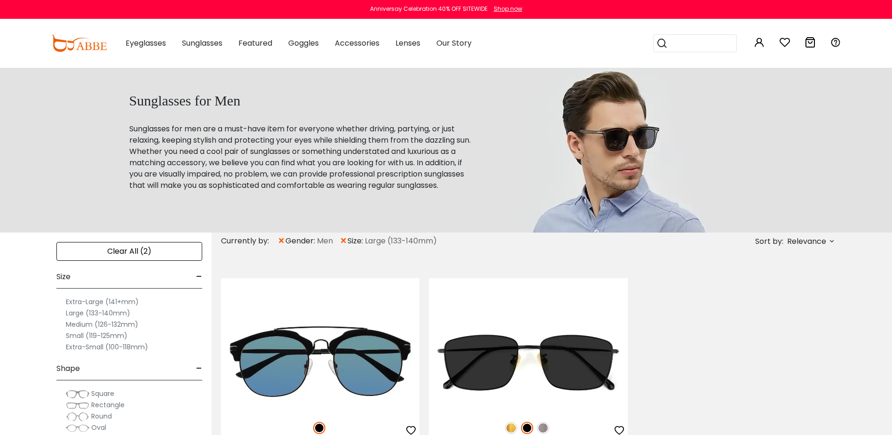
scroll to position [94, 0]
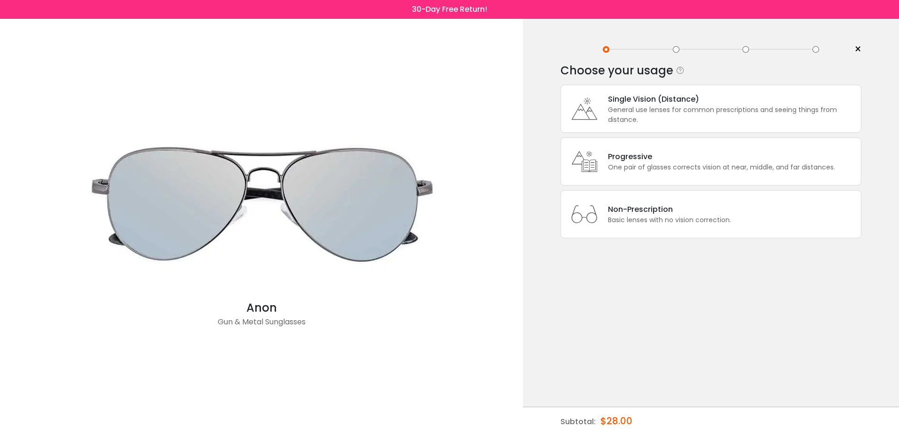
click at [676, 105] on div "General use lenses for common prescriptions and seeing things from distance." at bounding box center [732, 115] width 248 height 20
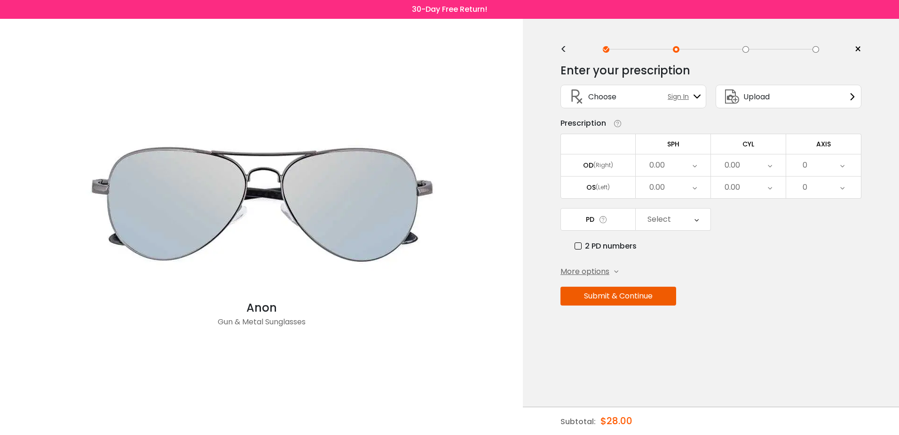
click at [686, 160] on div "0.00" at bounding box center [673, 165] width 75 height 22
click at [689, 223] on li "-1.75" at bounding box center [673, 221] width 75 height 17
click at [688, 186] on div "0.00" at bounding box center [673, 187] width 75 height 22
click at [685, 275] on li "-1.25" at bounding box center [673, 277] width 75 height 17
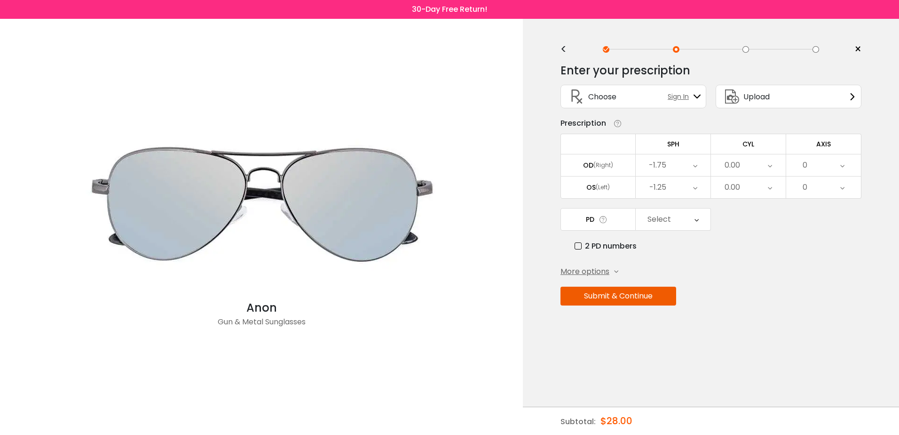
click at [753, 162] on div "0.00" at bounding box center [748, 165] width 75 height 22
click at [761, 242] on li "-1.50" at bounding box center [748, 238] width 75 height 17
click at [763, 181] on div "0.00" at bounding box center [748, 187] width 75 height 22
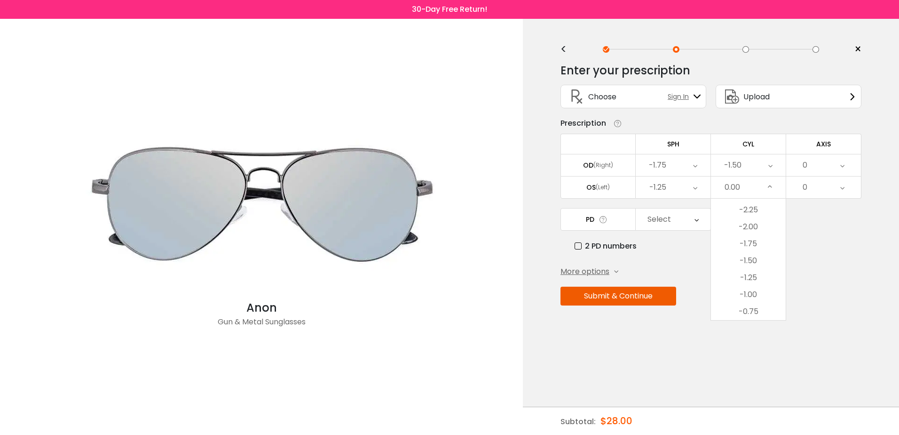
drag, startPoint x: 760, startPoint y: 242, endPoint x: 793, endPoint y: 195, distance: 57.6
click at [760, 242] on li "-1.75" at bounding box center [748, 243] width 75 height 17
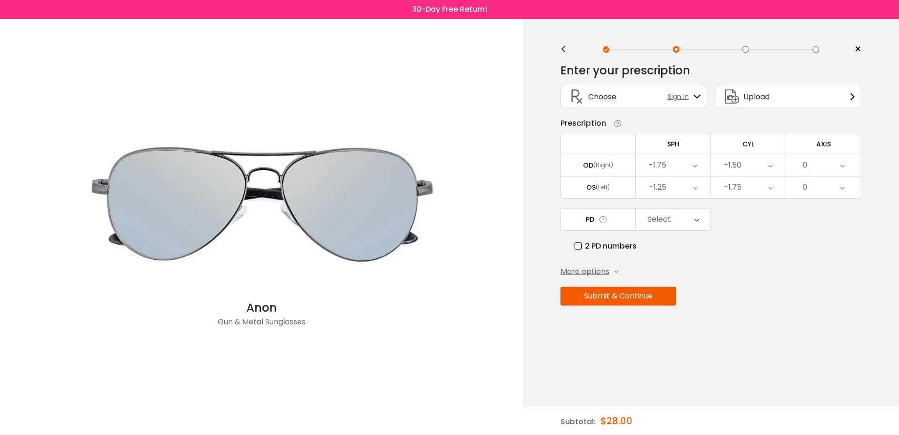
click at [824, 166] on div "0" at bounding box center [823, 165] width 75 height 22
click at [830, 245] on li "4" at bounding box center [823, 252] width 75 height 17
click at [829, 188] on div "0" at bounding box center [823, 187] width 75 height 22
click at [831, 281] on li "160" at bounding box center [823, 282] width 75 height 17
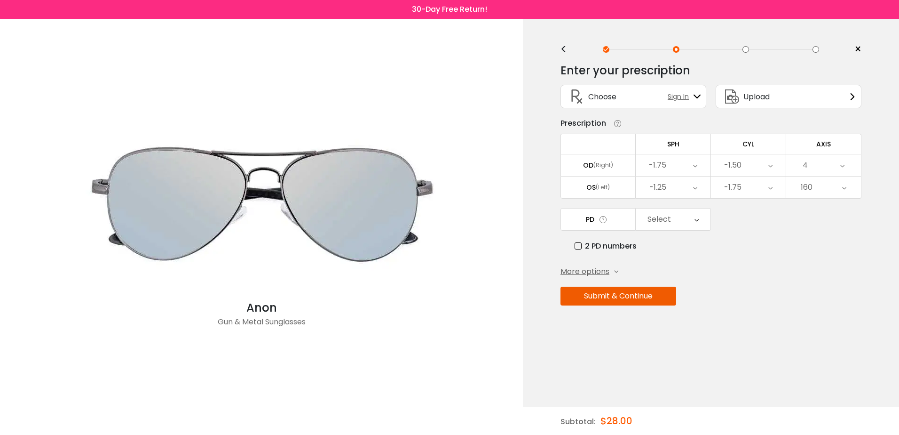
click at [604, 243] on label "2 PD numbers" at bounding box center [606, 246] width 62 height 12
click at [657, 215] on div "Right PD" at bounding box center [661, 219] width 31 height 19
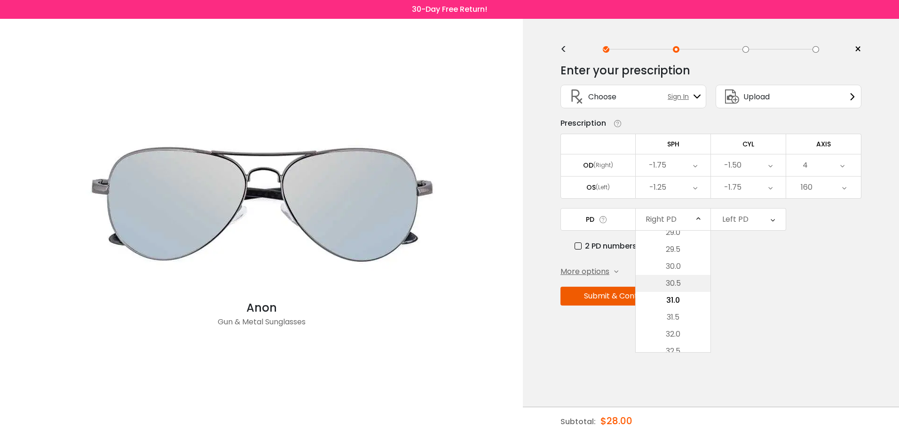
scroll to position [257, 0]
click at [682, 291] on li "32.0" at bounding box center [673, 286] width 75 height 17
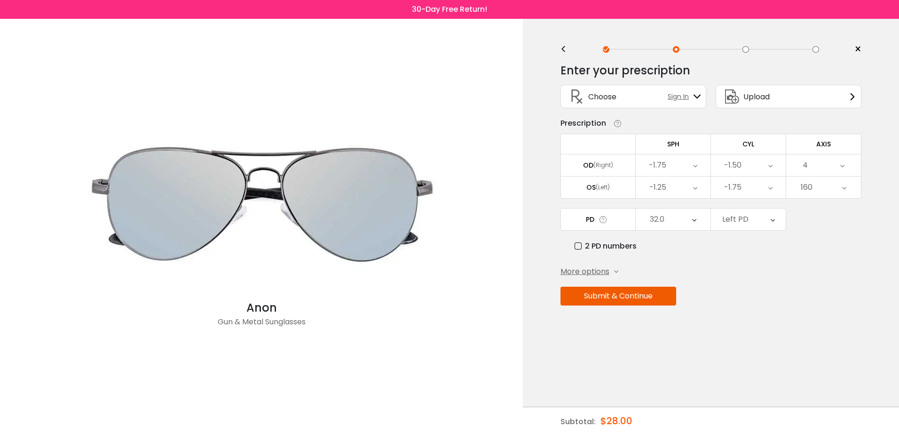
click at [757, 220] on div "Left PD" at bounding box center [748, 219] width 75 height 22
click at [761, 305] on li "32.5" at bounding box center [748, 303] width 75 height 17
click at [599, 270] on span "More options" at bounding box center [585, 271] width 49 height 11
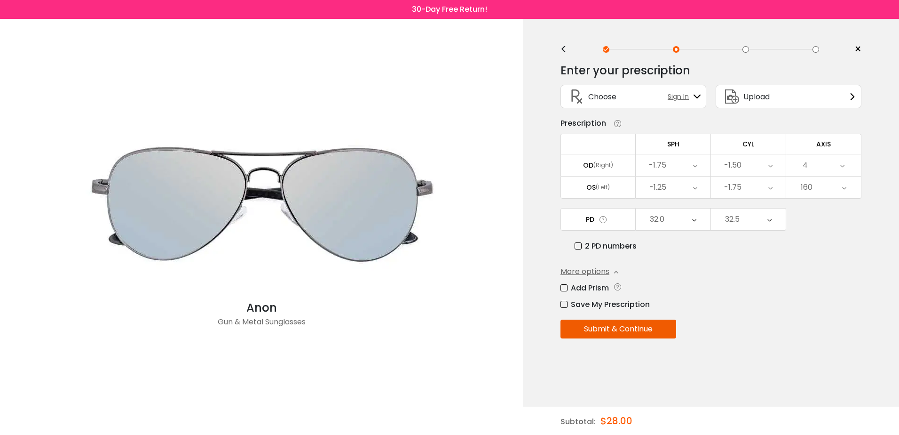
click at [626, 331] on button "Submit & Continue" at bounding box center [619, 328] width 116 height 19
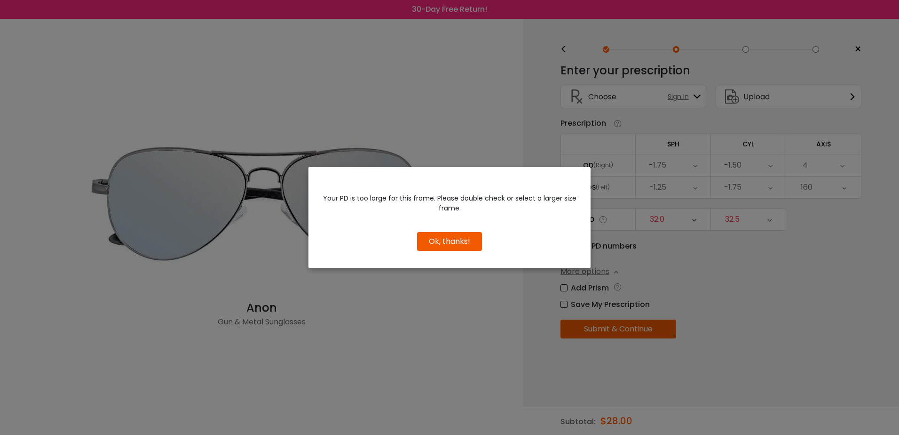
click at [446, 237] on button "Ok, thanks!" at bounding box center [449, 241] width 65 height 19
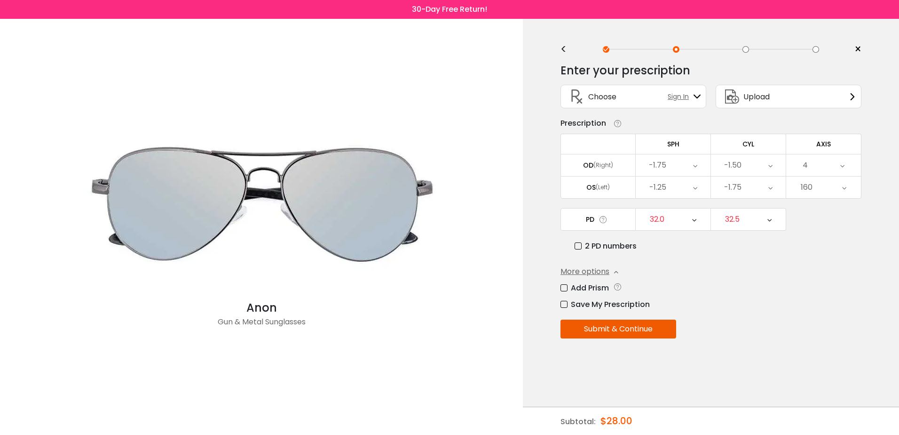
click at [625, 328] on button "Submit & Continue" at bounding box center [619, 328] width 116 height 19
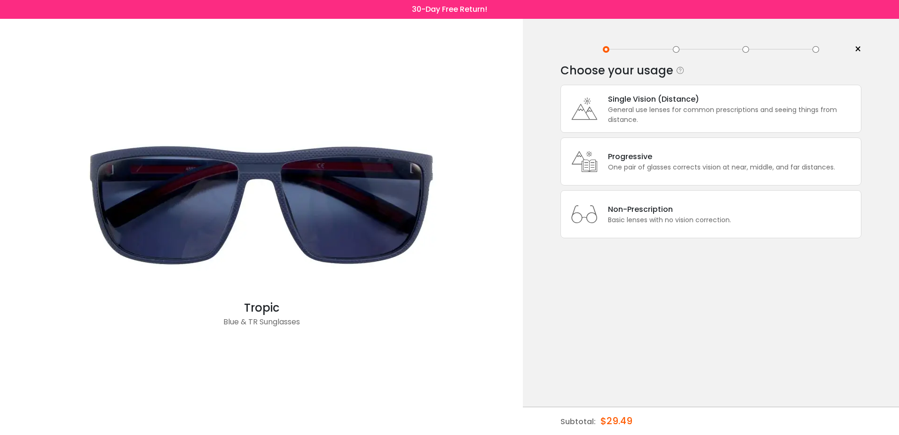
click at [647, 116] on div "General use lenses for common prescriptions and seeing things from distance." at bounding box center [732, 115] width 248 height 20
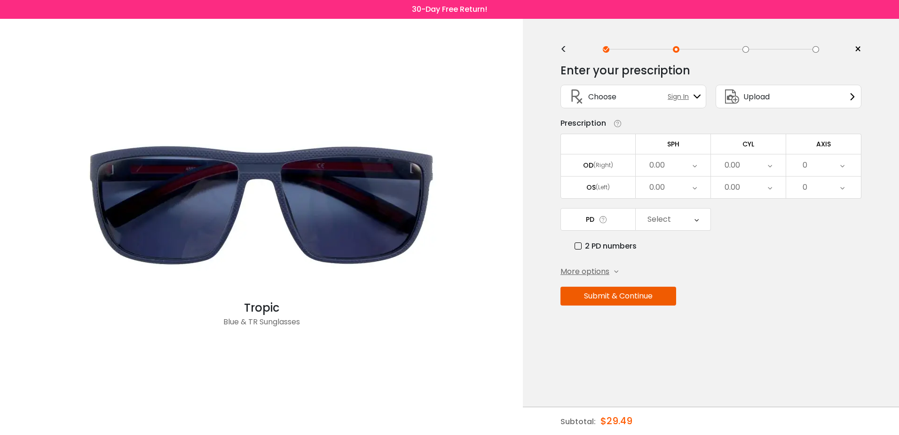
click at [682, 167] on div "0.00" at bounding box center [673, 165] width 75 height 22
click at [685, 222] on li "-1.75" at bounding box center [673, 221] width 75 height 17
click at [677, 182] on div "0.00" at bounding box center [673, 187] width 75 height 22
click at [685, 272] on li "-1.25" at bounding box center [673, 277] width 75 height 17
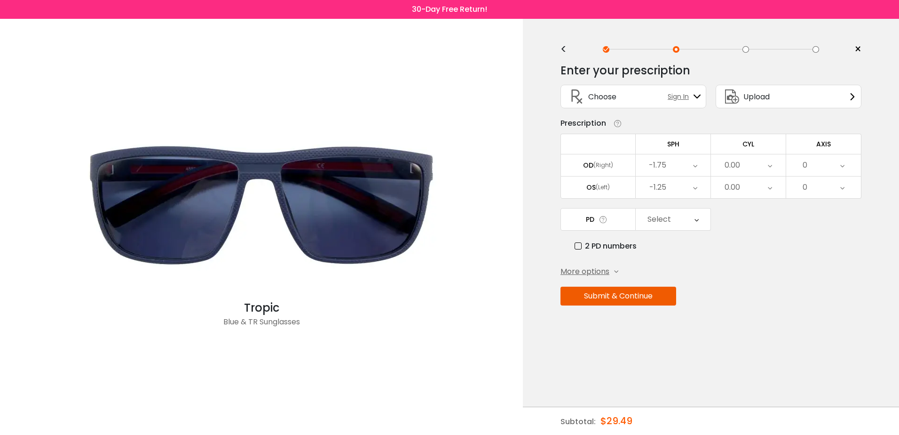
click at [602, 246] on label "2 PD numbers" at bounding box center [606, 246] width 62 height 12
click at [663, 217] on div "Right PD" at bounding box center [661, 219] width 31 height 19
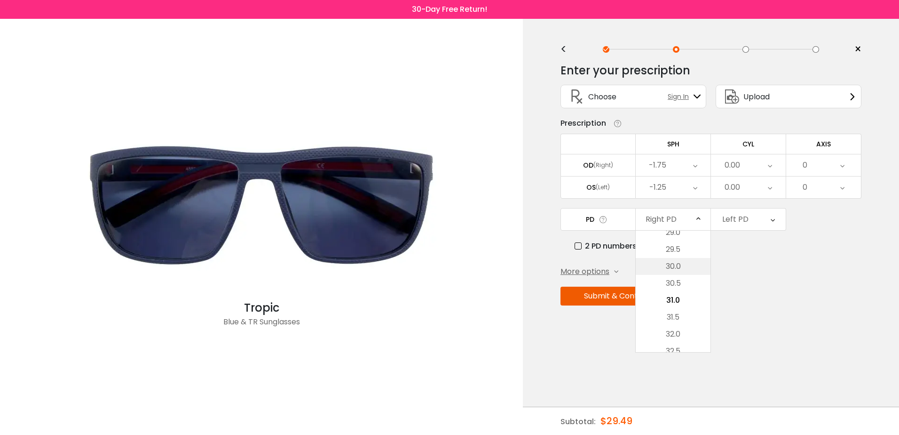
scroll to position [257, 0]
click at [682, 287] on li "32.0" at bounding box center [673, 286] width 75 height 17
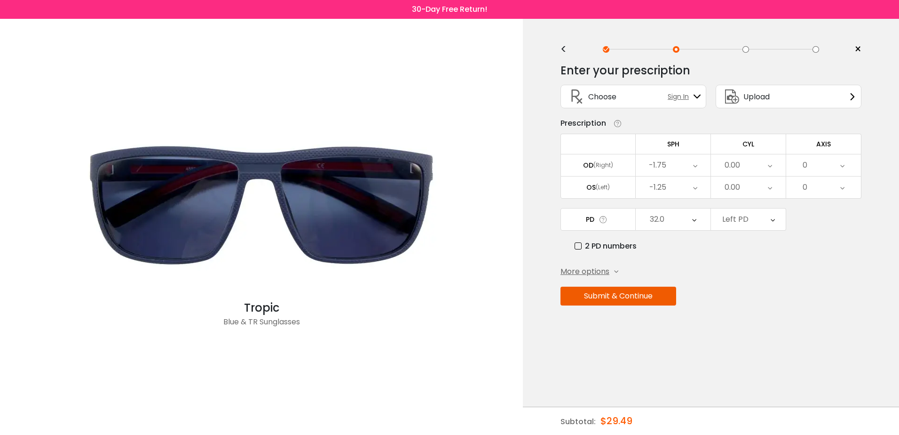
click at [742, 213] on div "Left PD" at bounding box center [735, 219] width 26 height 19
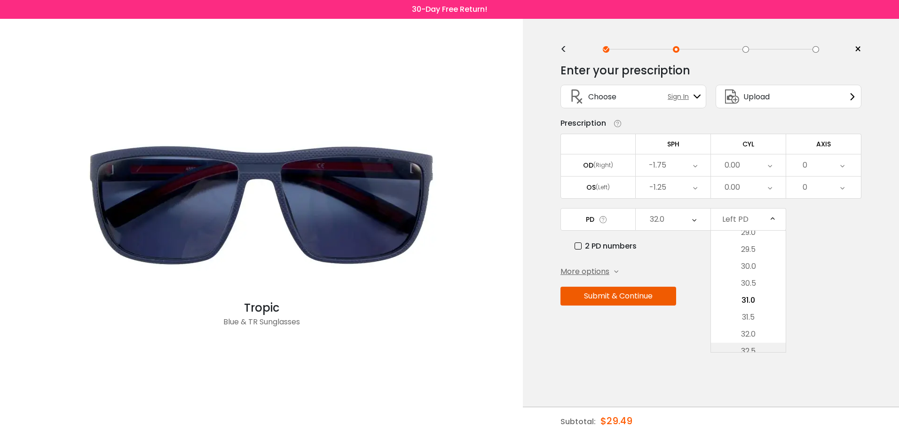
click at [759, 345] on li "32.5" at bounding box center [748, 350] width 75 height 17
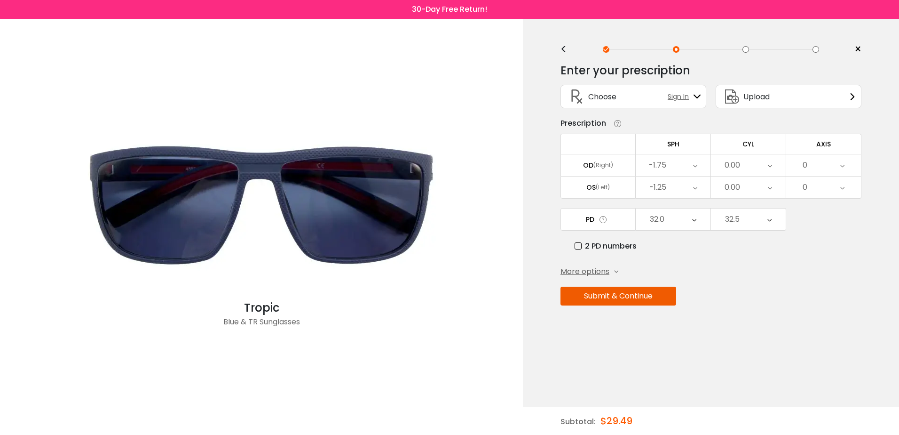
click at [749, 159] on div "0.00" at bounding box center [748, 165] width 75 height 22
click at [762, 282] on li "-1.50" at bounding box center [748, 285] width 75 height 17
click at [761, 189] on div "0.00" at bounding box center [748, 187] width 75 height 22
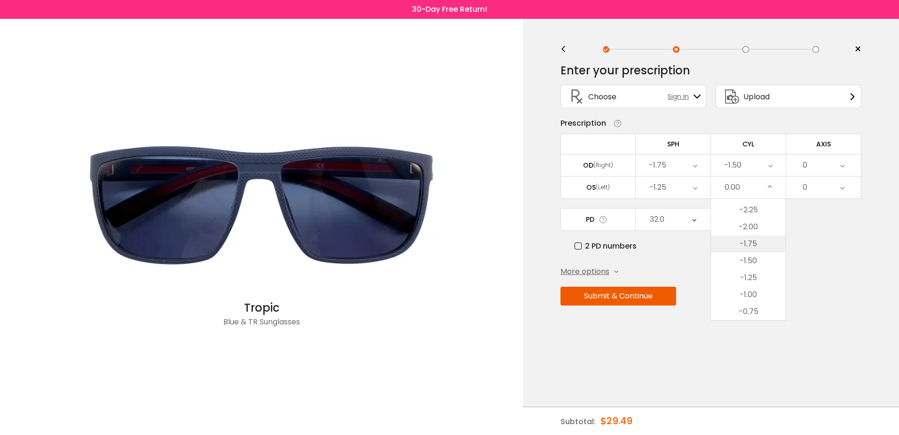
click at [759, 247] on li "-1.75" at bounding box center [748, 243] width 75 height 17
click at [817, 166] on div "0" at bounding box center [823, 165] width 75 height 22
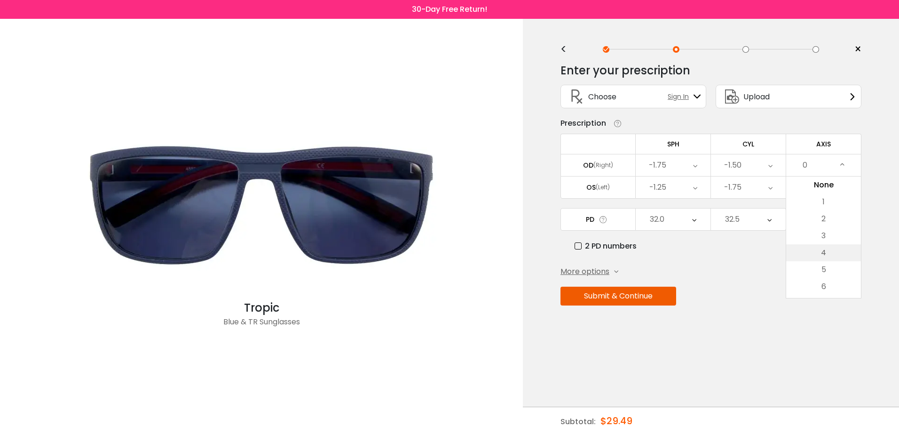
click at [829, 252] on li "4" at bounding box center [823, 252] width 75 height 17
click at [825, 186] on div "0" at bounding box center [823, 187] width 75 height 22
click at [832, 234] on li "160" at bounding box center [823, 235] width 75 height 17
click at [656, 293] on button "Submit & Continue" at bounding box center [619, 295] width 116 height 19
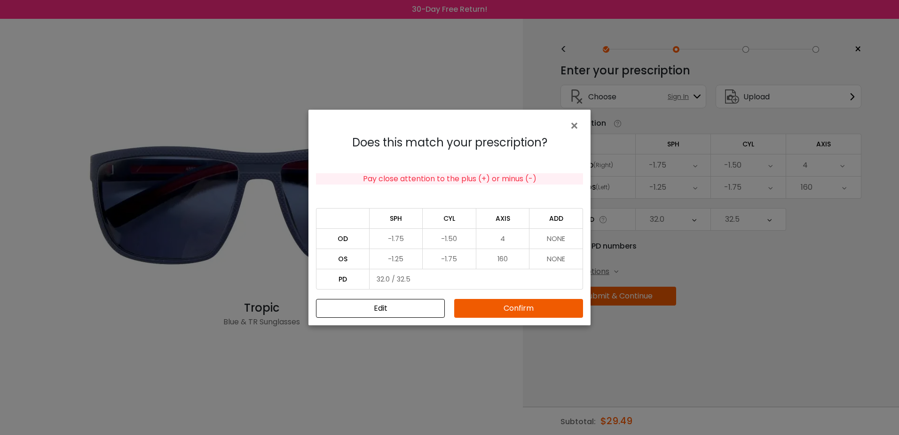
click at [508, 308] on button "Confirm" at bounding box center [518, 308] width 129 height 19
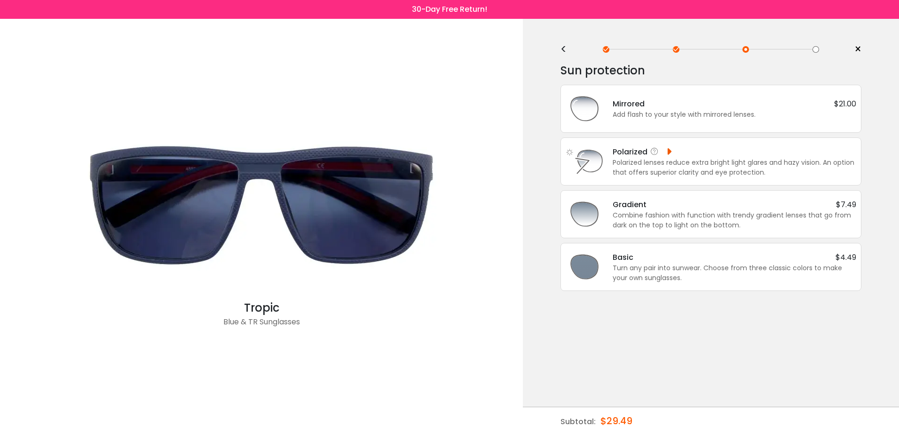
click at [669, 166] on div "Polarized lenses reduce extra bright light glares and hazy vision. An option th…" at bounding box center [735, 168] width 244 height 20
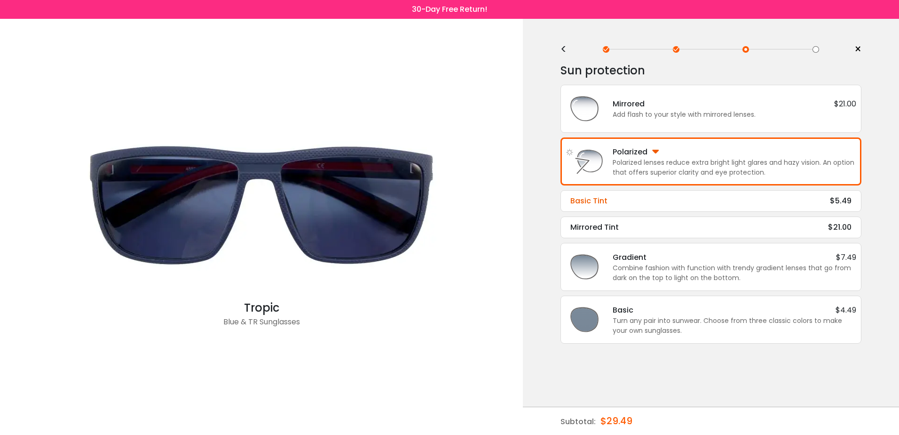
click at [655, 206] on div "Basic Tint $5.49" at bounding box center [711, 200] width 281 height 11
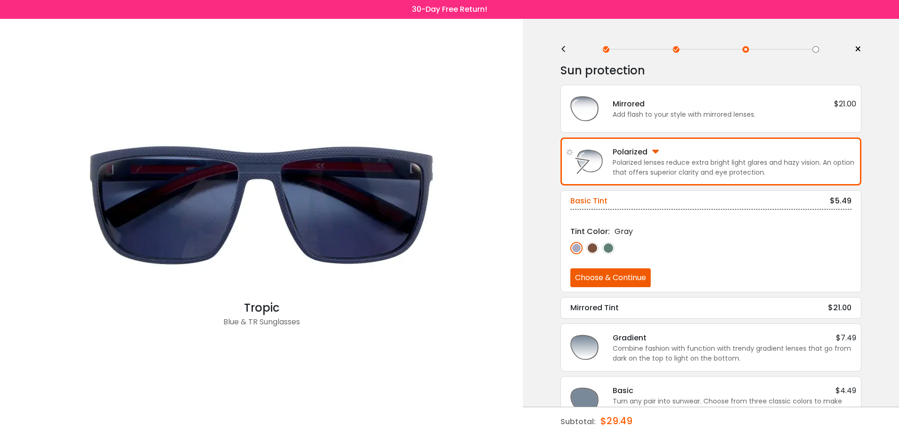
click at [610, 252] on img at bounding box center [609, 248] width 12 height 12
click at [623, 278] on button "Choose & Continue" at bounding box center [611, 277] width 80 height 19
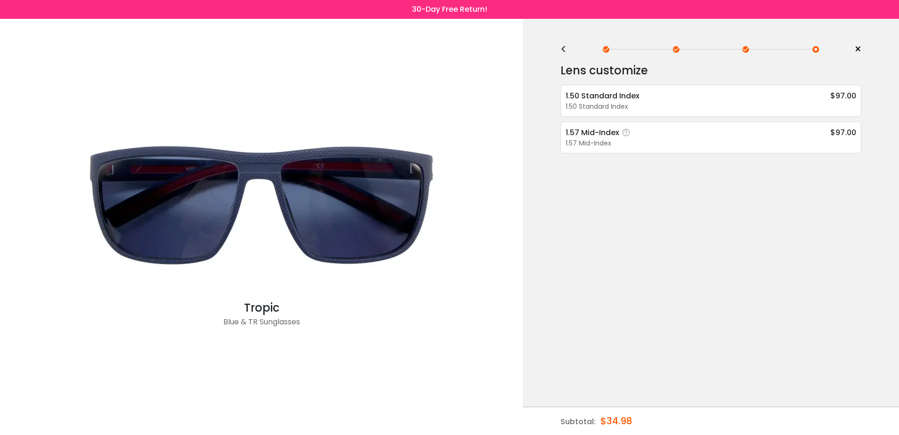
click at [645, 143] on div "1.57 Mid-Index" at bounding box center [711, 143] width 291 height 10
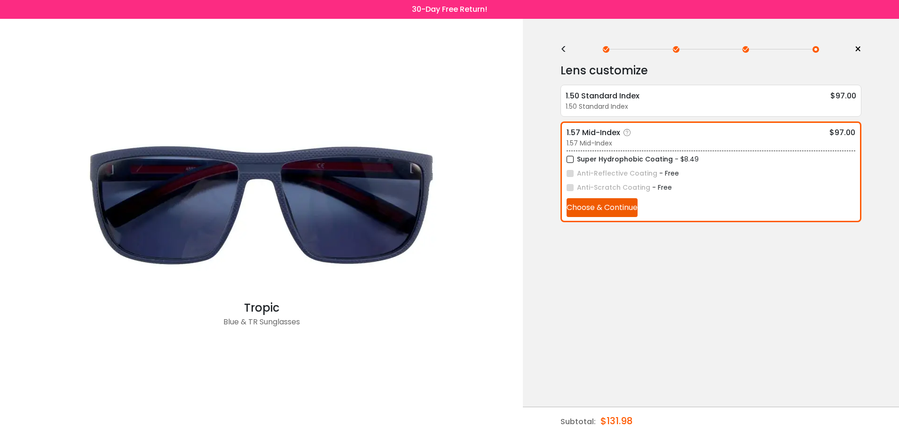
click at [593, 159] on label "Super Hydrophobic Coating" at bounding box center [620, 159] width 106 height 12
click at [606, 207] on button "Choose & Continue" at bounding box center [602, 207] width 71 height 19
